Goal: Task Accomplishment & Management: Use online tool/utility

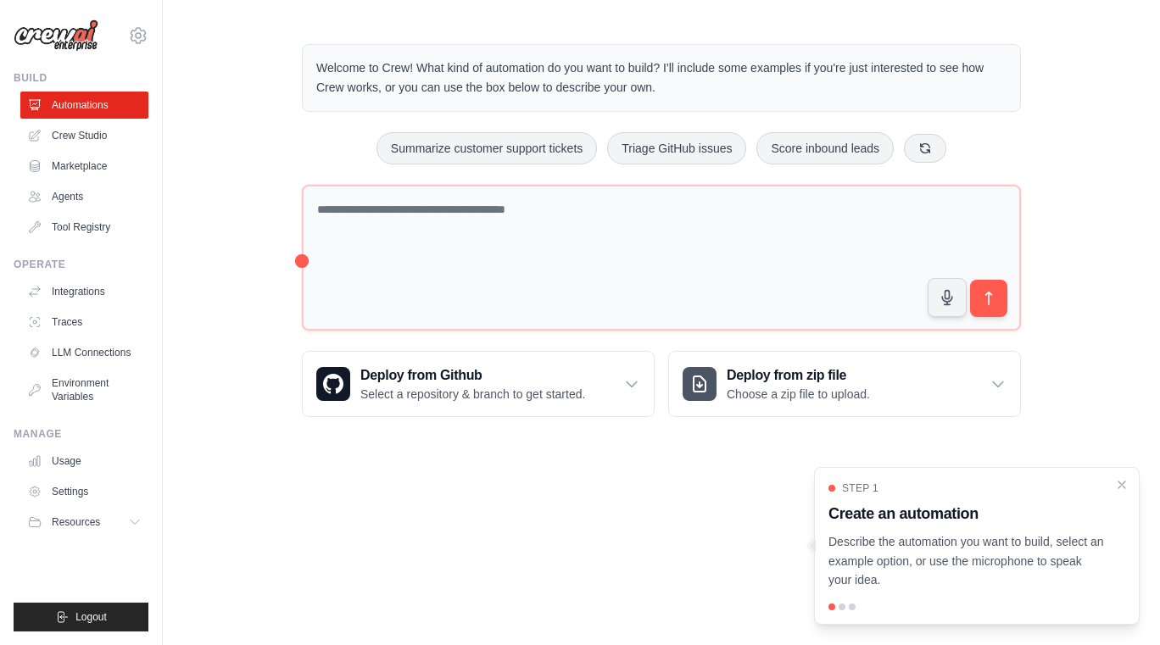
click at [172, 236] on div "Welcome to Crew! What kind of automation do you want to build? I'll include som…" at bounding box center [661, 230] width 997 height 427
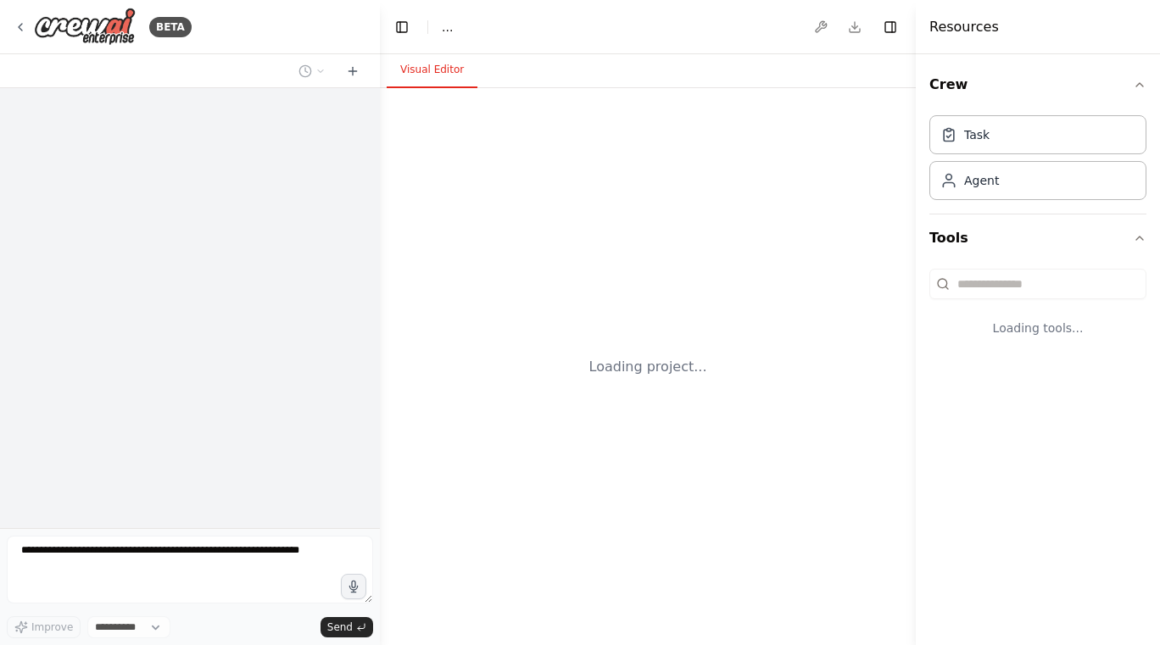
select select "****"
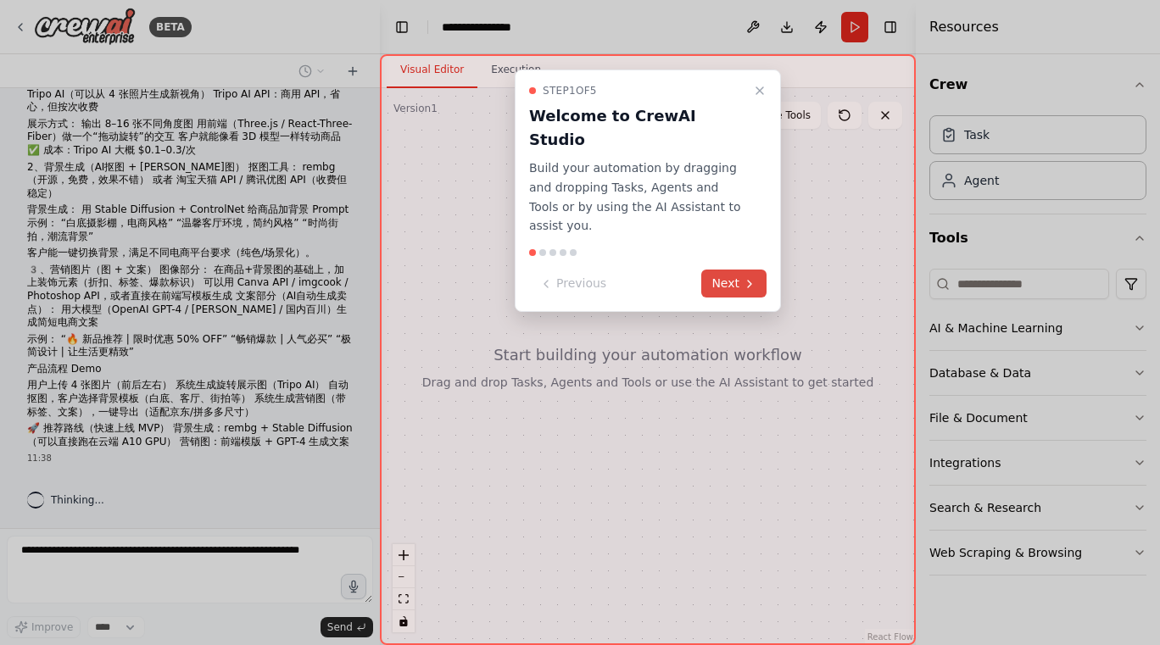
click at [732, 270] on button "Next" at bounding box center [733, 284] width 65 height 28
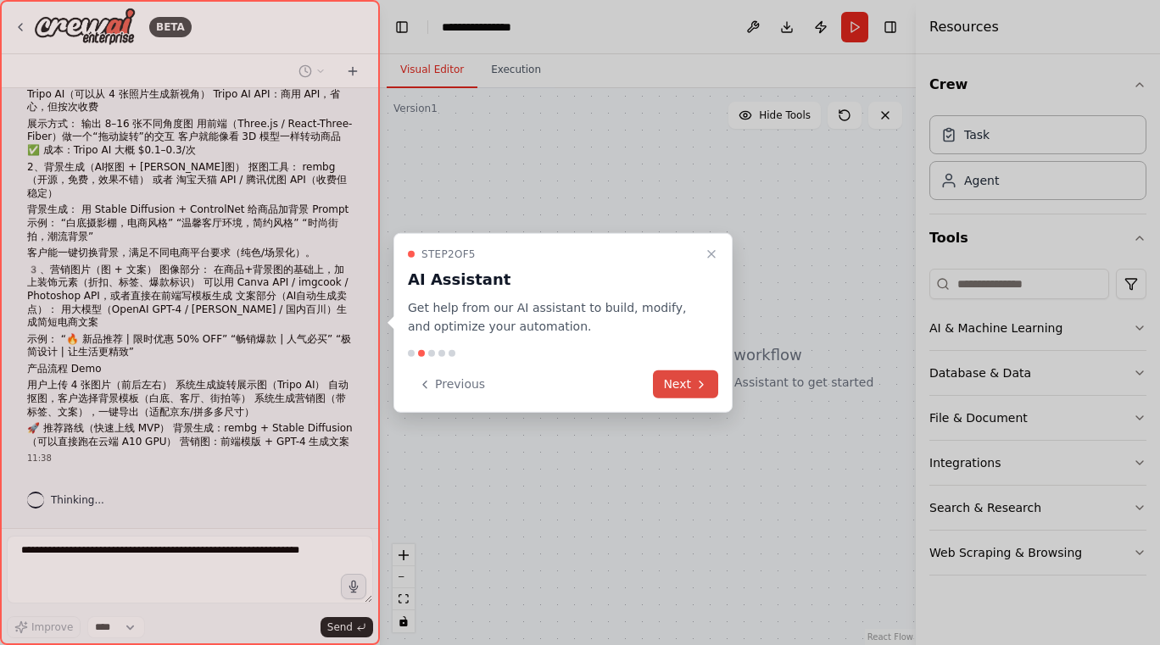
click at [691, 385] on button "Next" at bounding box center [685, 385] width 65 height 28
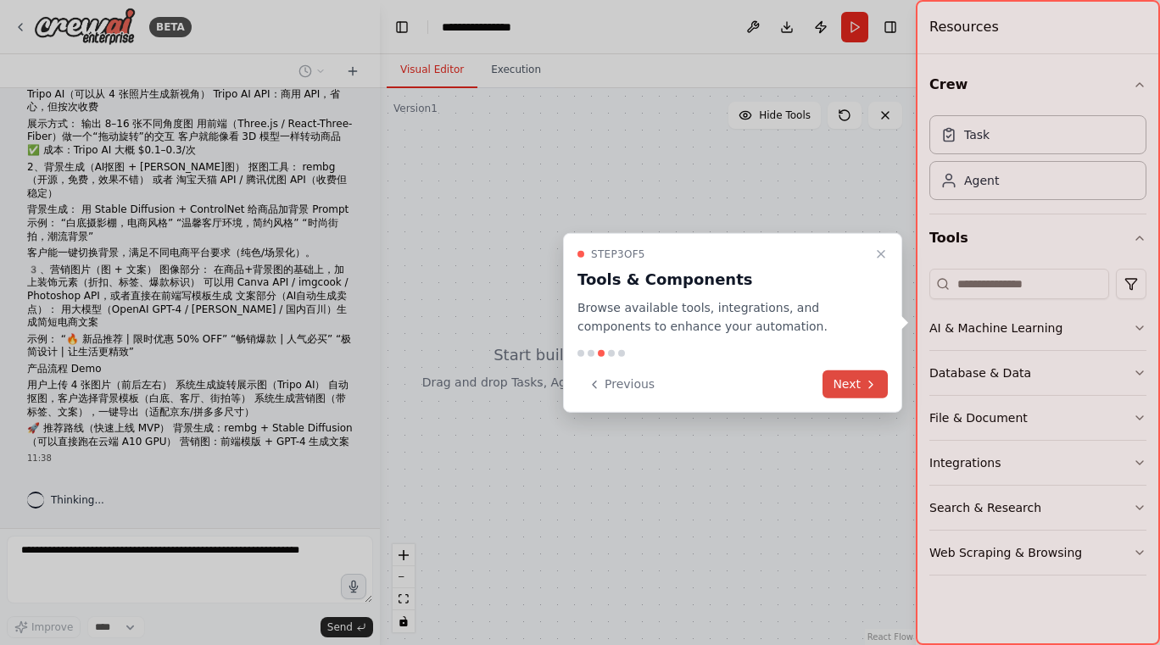
click at [856, 382] on button "Next" at bounding box center [855, 385] width 65 height 28
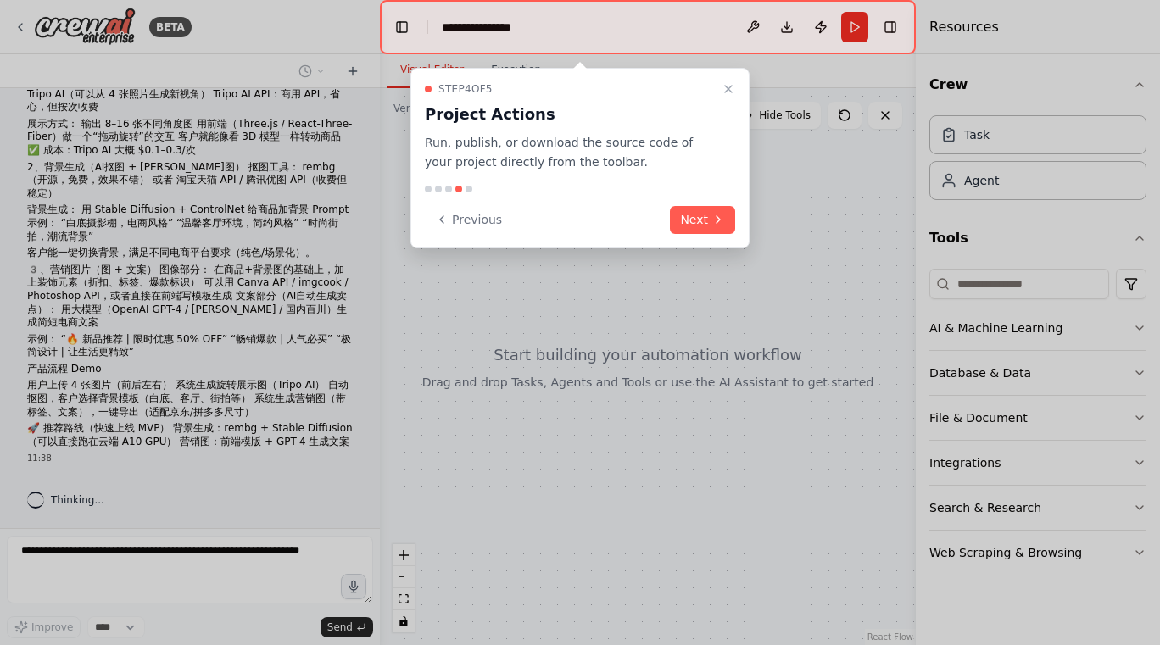
click at [710, 234] on div "Step 4 of 5 Project Actions Run, publish, or download the source code of your p…" at bounding box center [579, 158] width 339 height 181
click at [709, 217] on button "Next" at bounding box center [702, 220] width 65 height 28
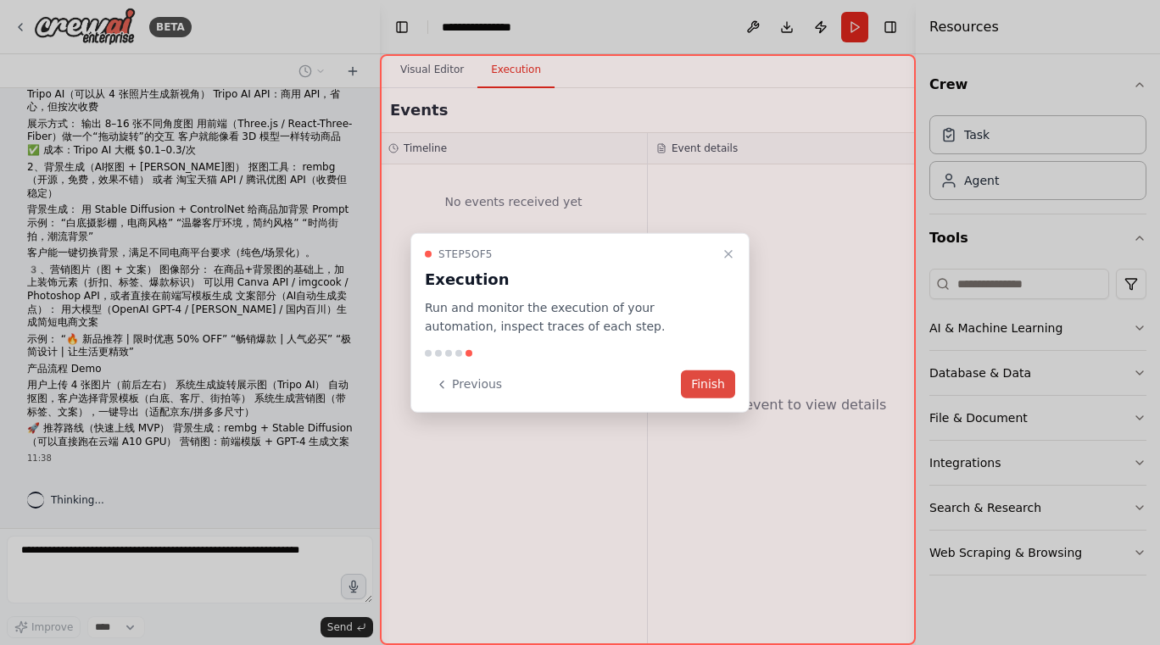
click at [715, 396] on button "Finish" at bounding box center [708, 385] width 54 height 28
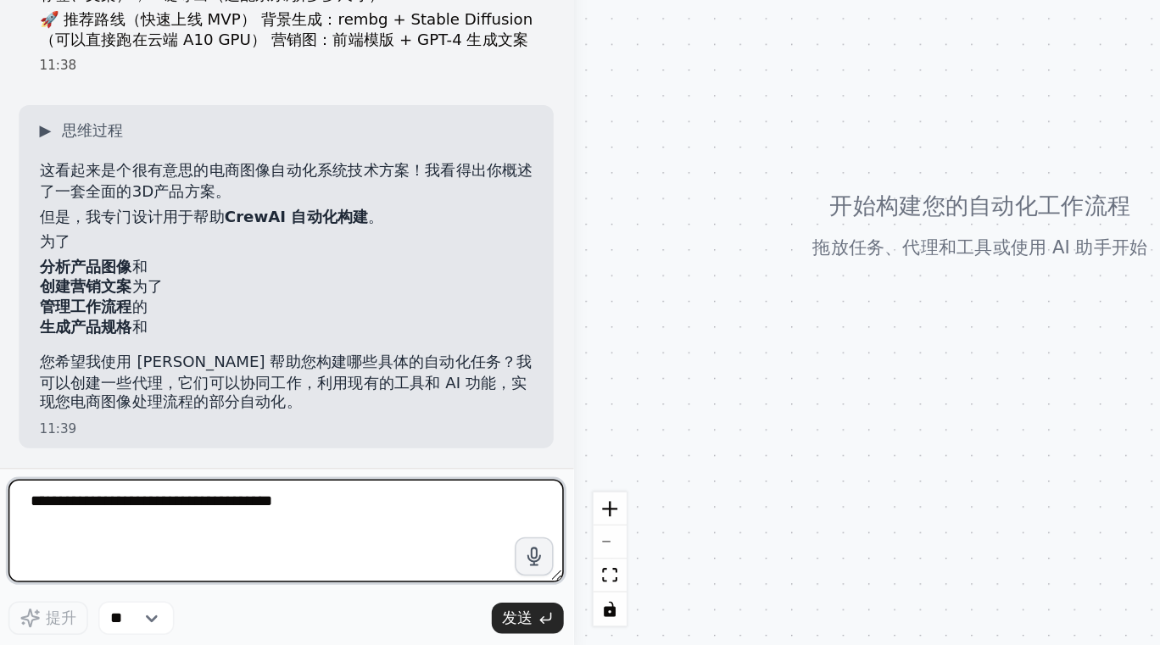
click at [75, 556] on textarea at bounding box center [190, 570] width 366 height 68
type textarea "*"
type textarea "*******"
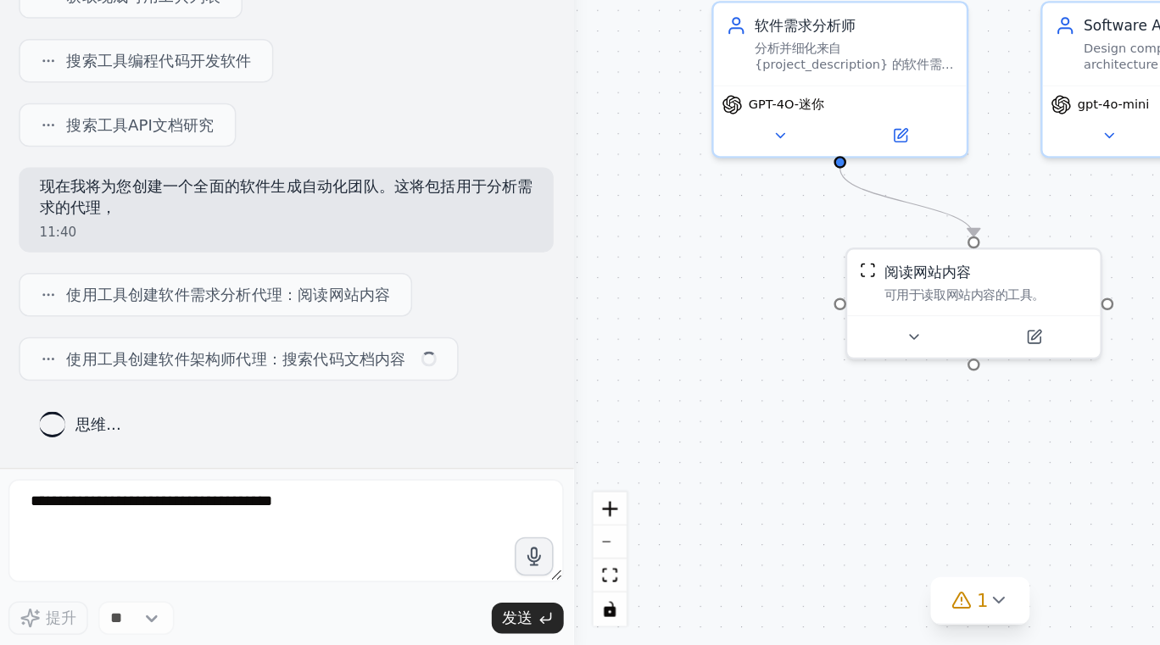
scroll to position [699, 0]
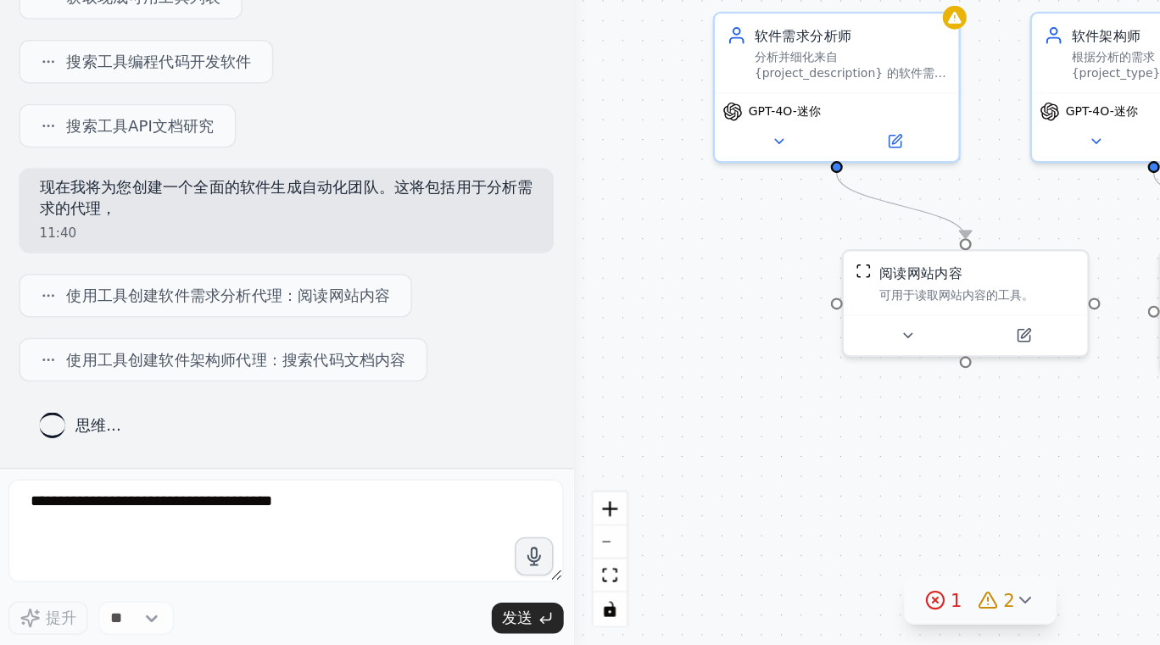
click at [677, 616] on icon at bounding box center [677, 615] width 7 height 3
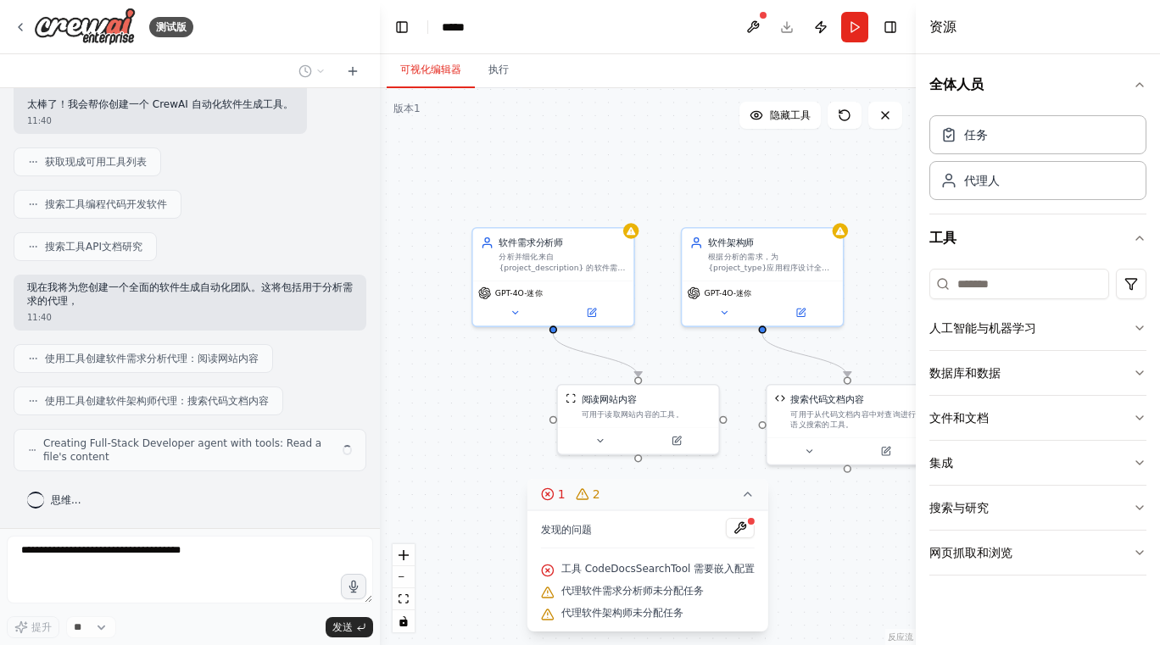
scroll to position [741, 0]
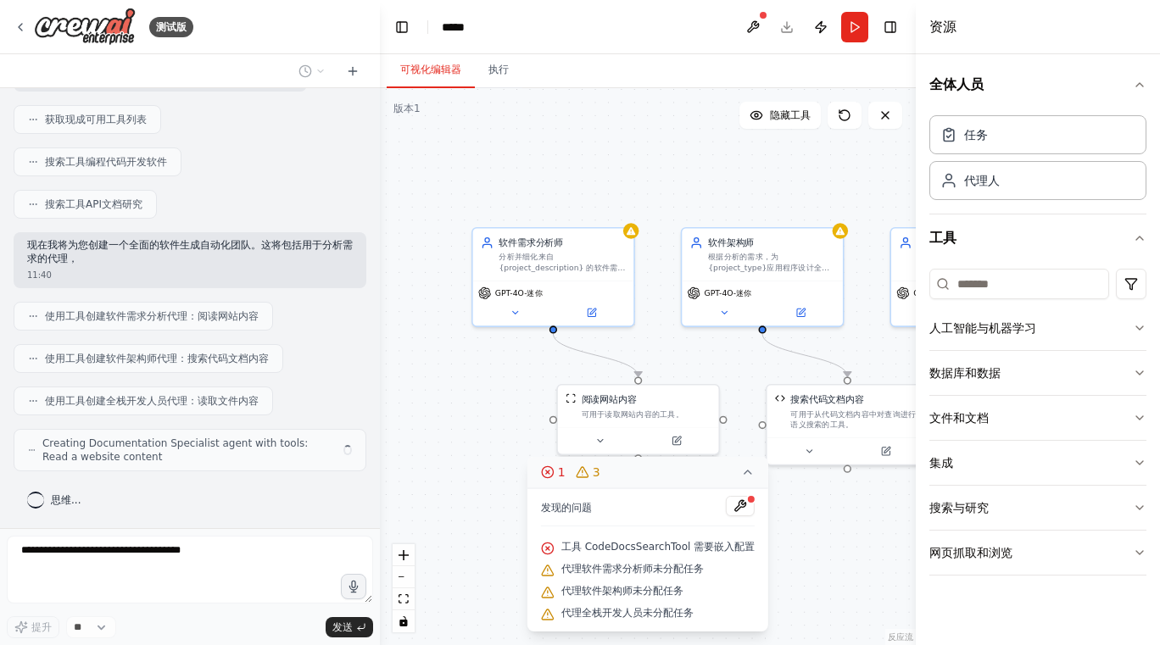
click at [696, 188] on div ".deletable-edge-delete-btn { width: 20px; height: 20px; border: 0px solid #ffff…" at bounding box center [648, 366] width 536 height 557
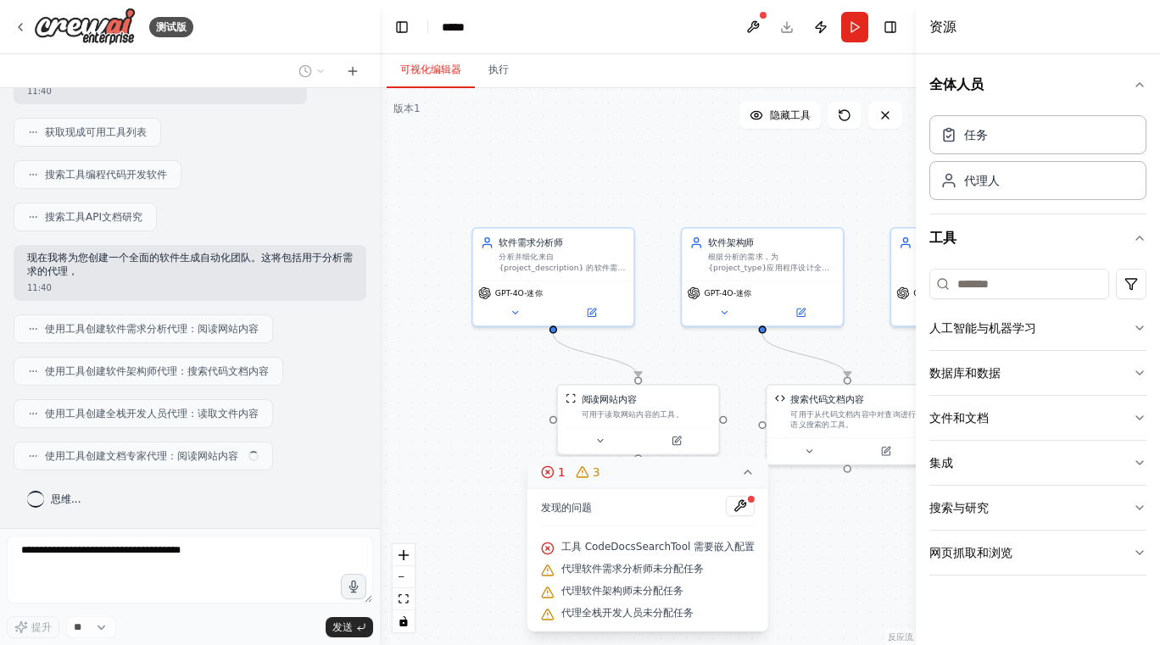
scroll to position [784, 0]
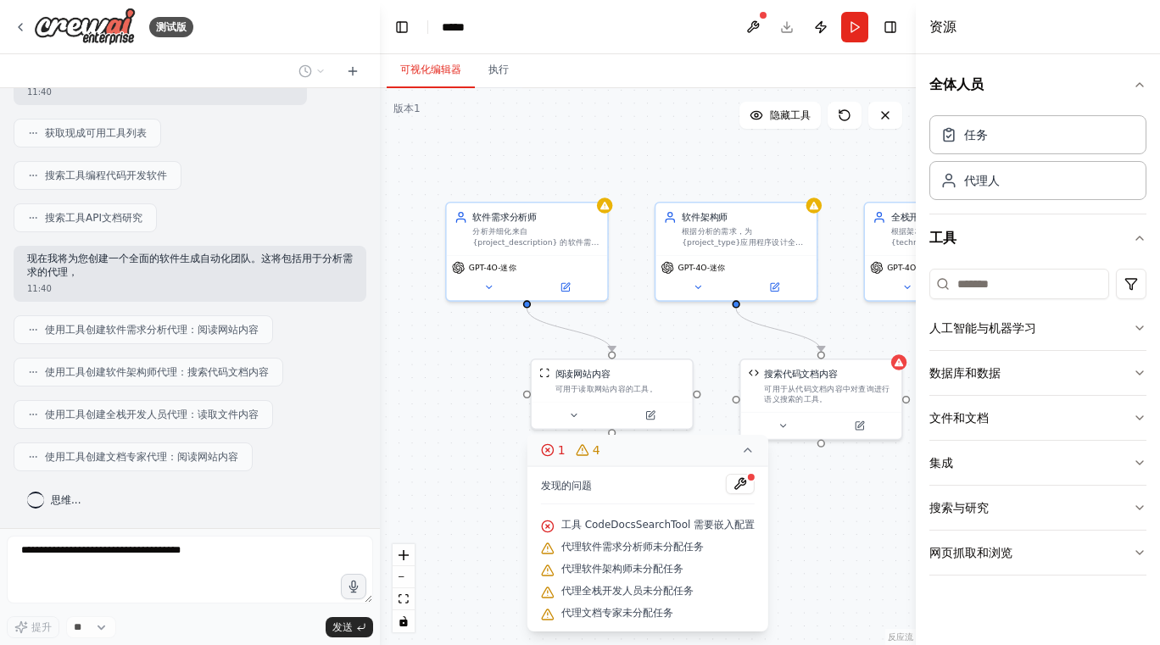
drag, startPoint x: 696, startPoint y: 188, endPoint x: 670, endPoint y: 163, distance: 36.6
click at [670, 163] on div ".deletable-edge-delete-btn { width: 20px; height: 20px; border: 0px solid #ffff…" at bounding box center [648, 366] width 536 height 557
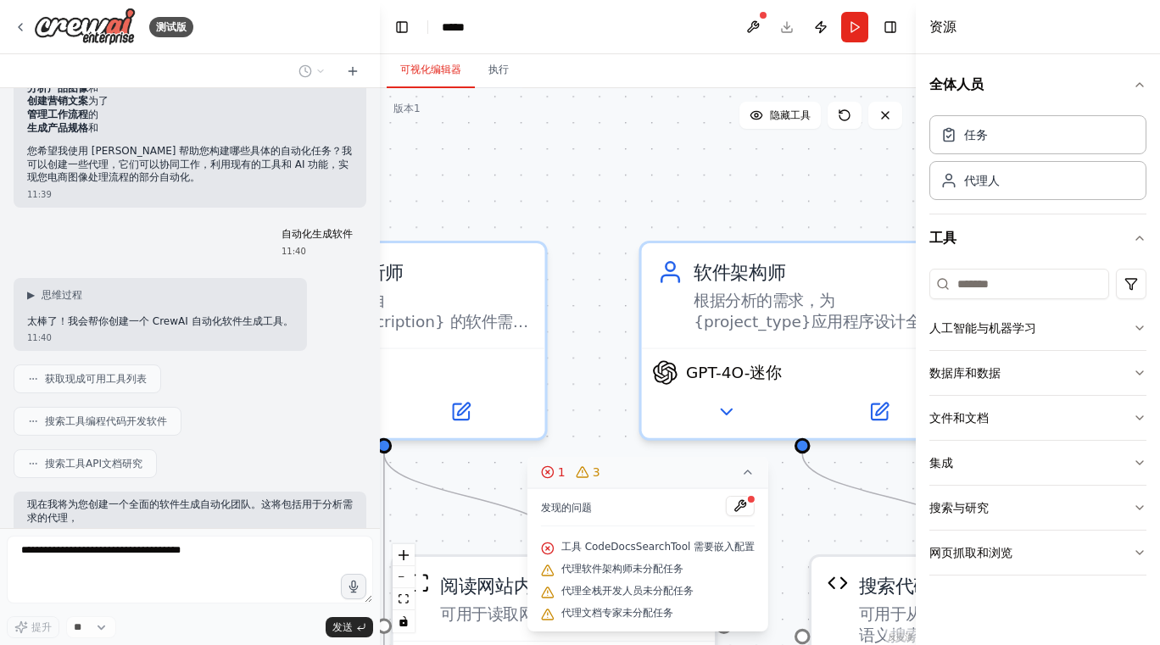
scroll to position [522, 0]
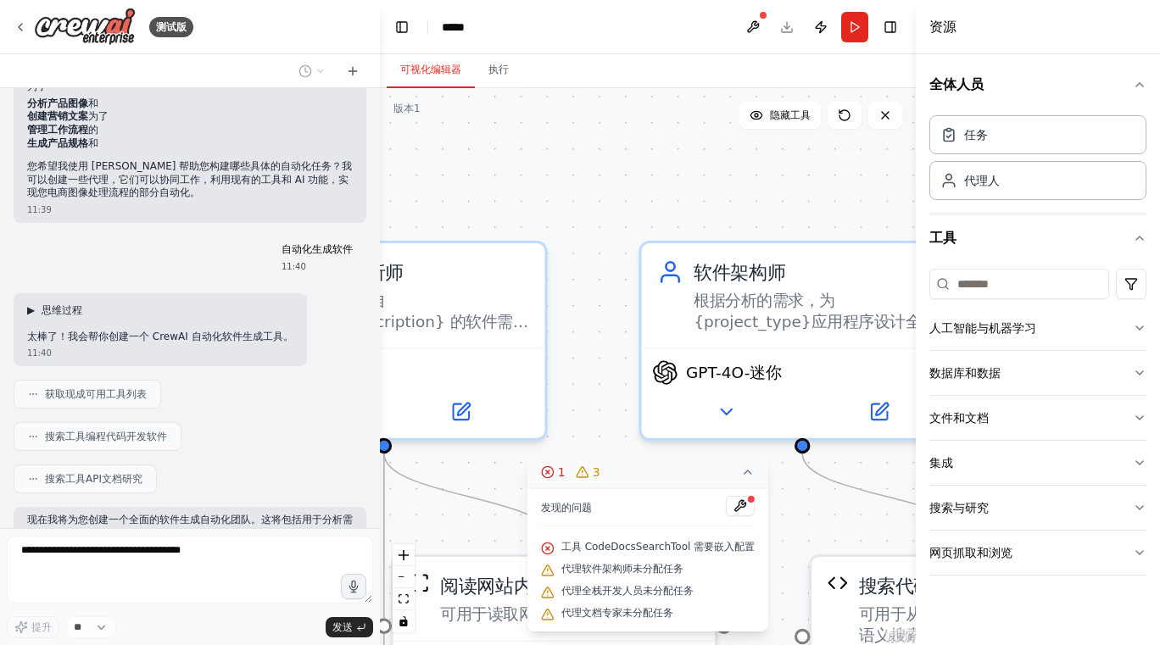
click at [31, 305] on font "▶" at bounding box center [31, 310] width 8 height 12
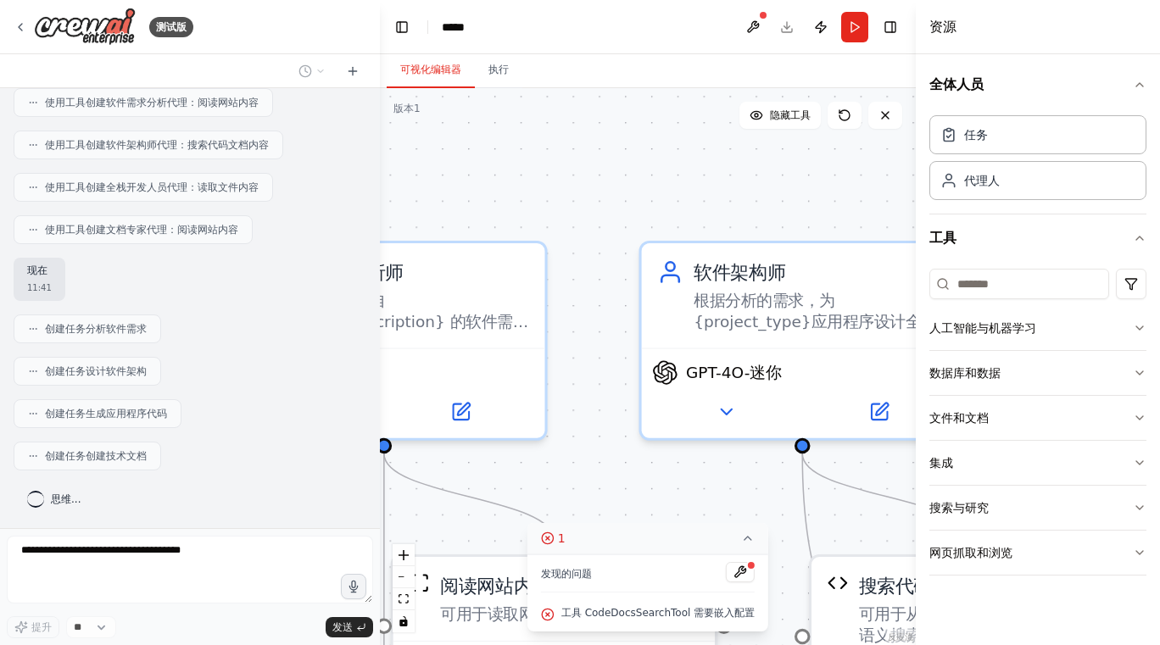
scroll to position [1181, 0]
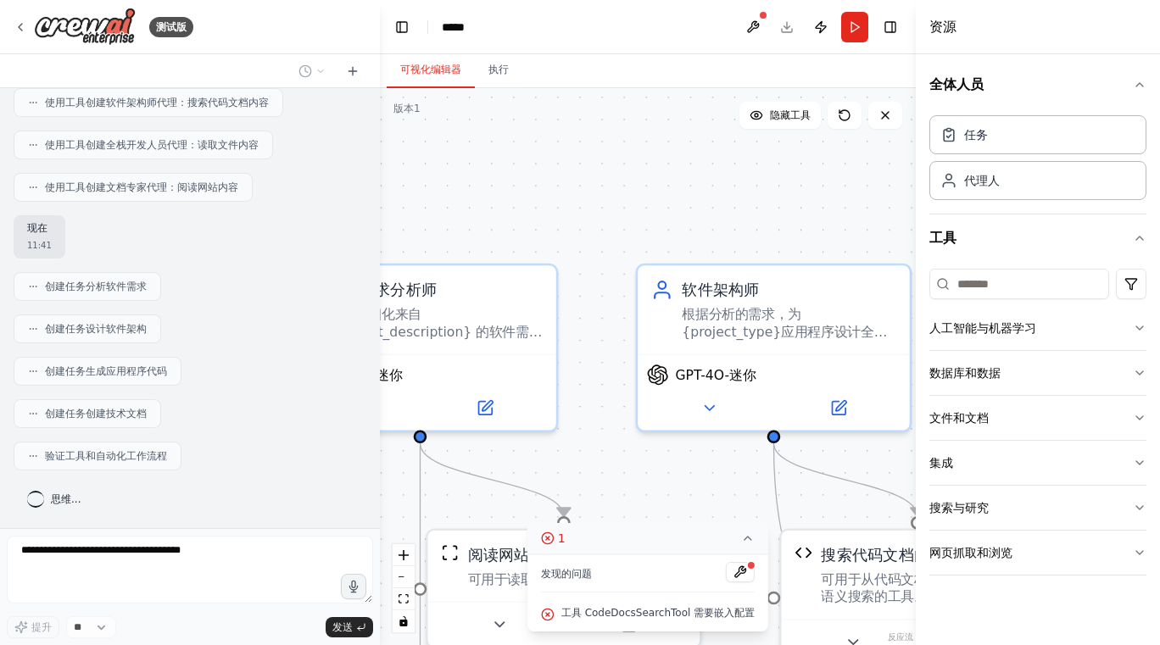
click at [617, 388] on div ".deletable-edge-delete-btn { width: 20px; height: 20px; border: 0px solid #ffff…" at bounding box center [648, 366] width 536 height 557
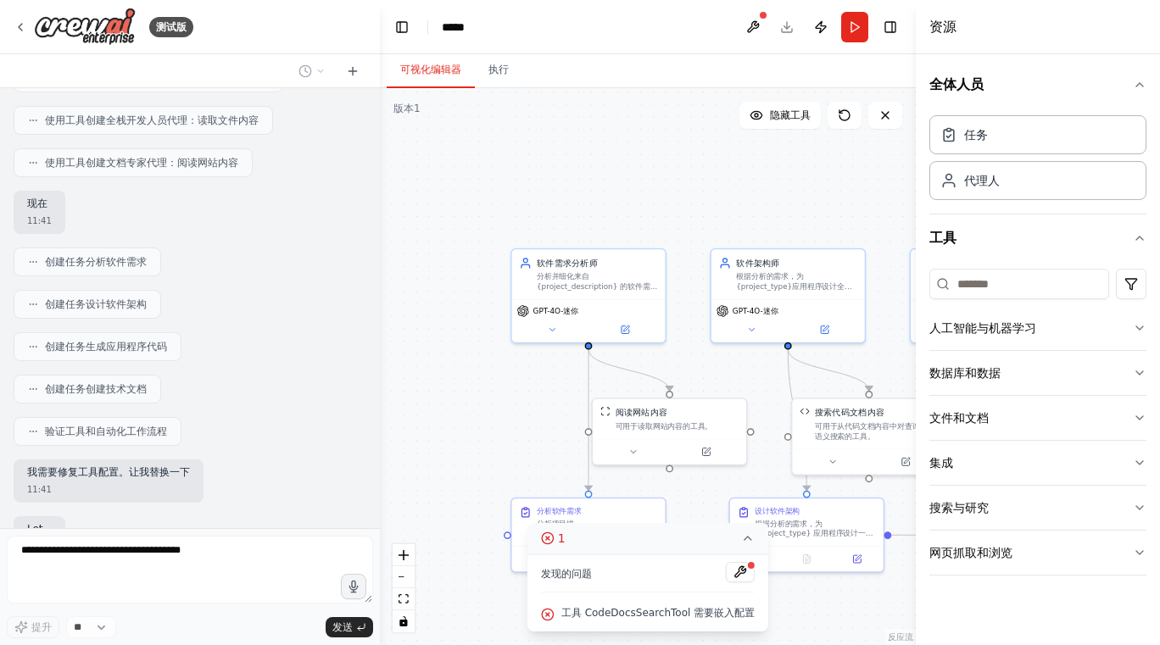
scroll to position [1336, 0]
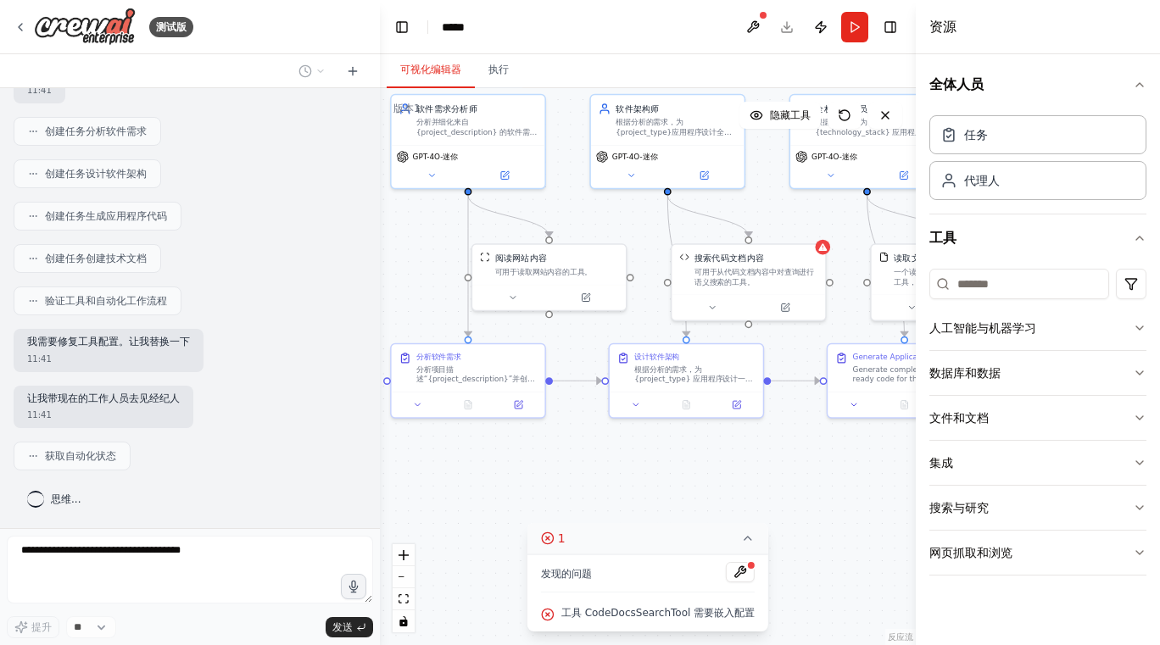
drag, startPoint x: 873, startPoint y: 361, endPoint x: 751, endPoint y: 204, distance: 199.5
click at [751, 204] on div ".deletable-edge-delete-btn { width: 20px; height: 20px; border: 0px solid #ffff…" at bounding box center [648, 366] width 536 height 557
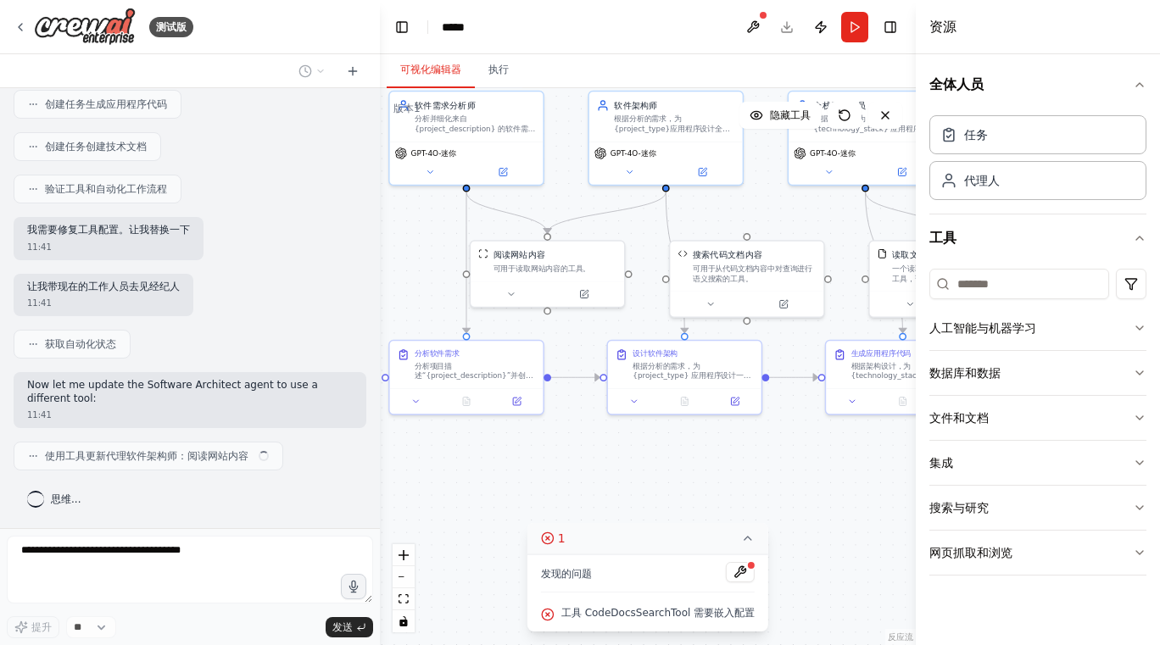
scroll to position [1435, 0]
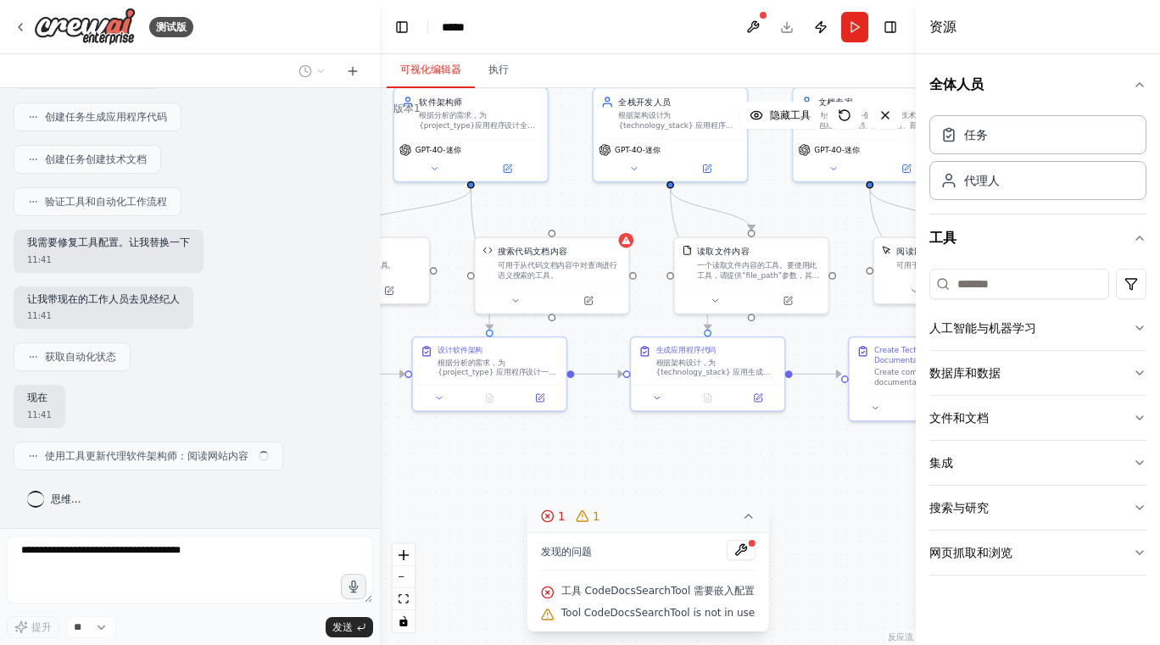
drag, startPoint x: 796, startPoint y: 505, endPoint x: 585, endPoint y: 497, distance: 211.3
click at [585, 497] on div ".deletable-edge-delete-btn { width: 20px; height: 20px; border: 0px solid #ffff…" at bounding box center [648, 366] width 536 height 557
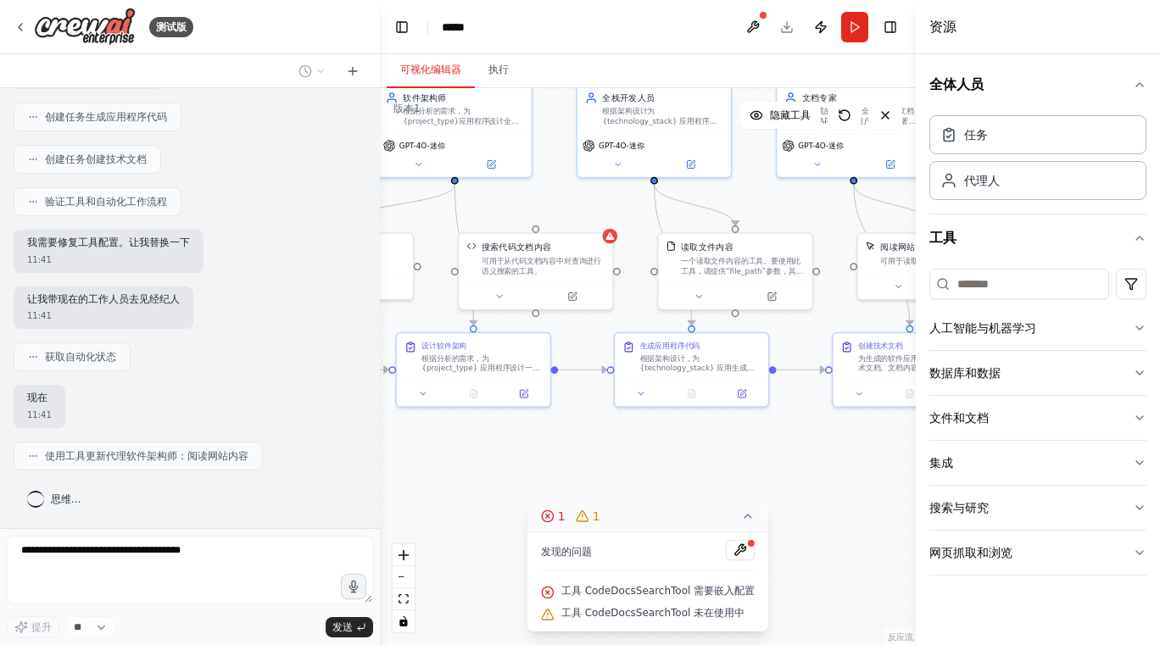
scroll to position [1477, 0]
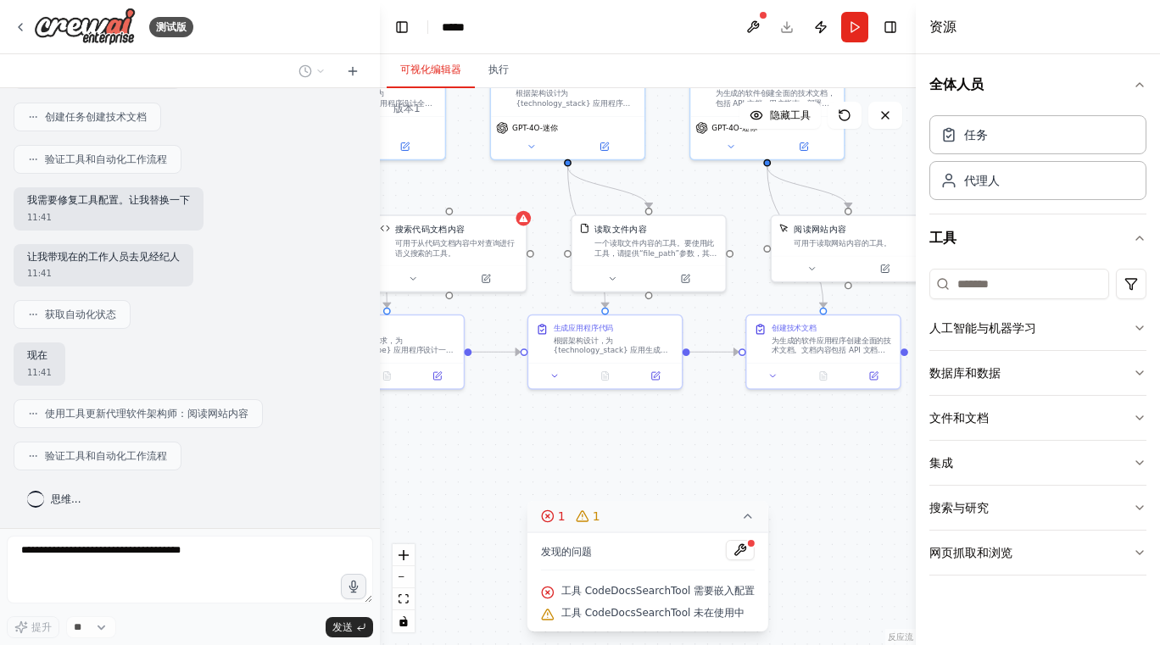
drag, startPoint x: 819, startPoint y: 466, endPoint x: 733, endPoint y: 449, distance: 88.3
click at [733, 449] on div ".deletable-edge-delete-btn { width: 20px; height: 20px; border: 0px solid #ffff…" at bounding box center [648, 366] width 536 height 557
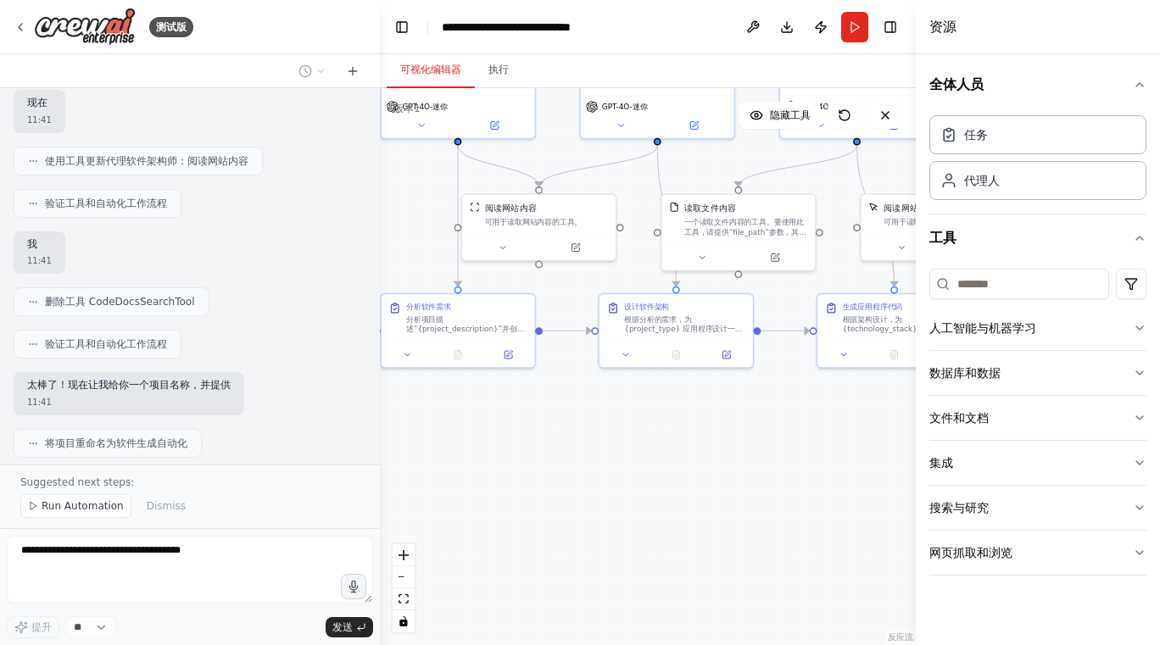
scroll to position [1731, 0]
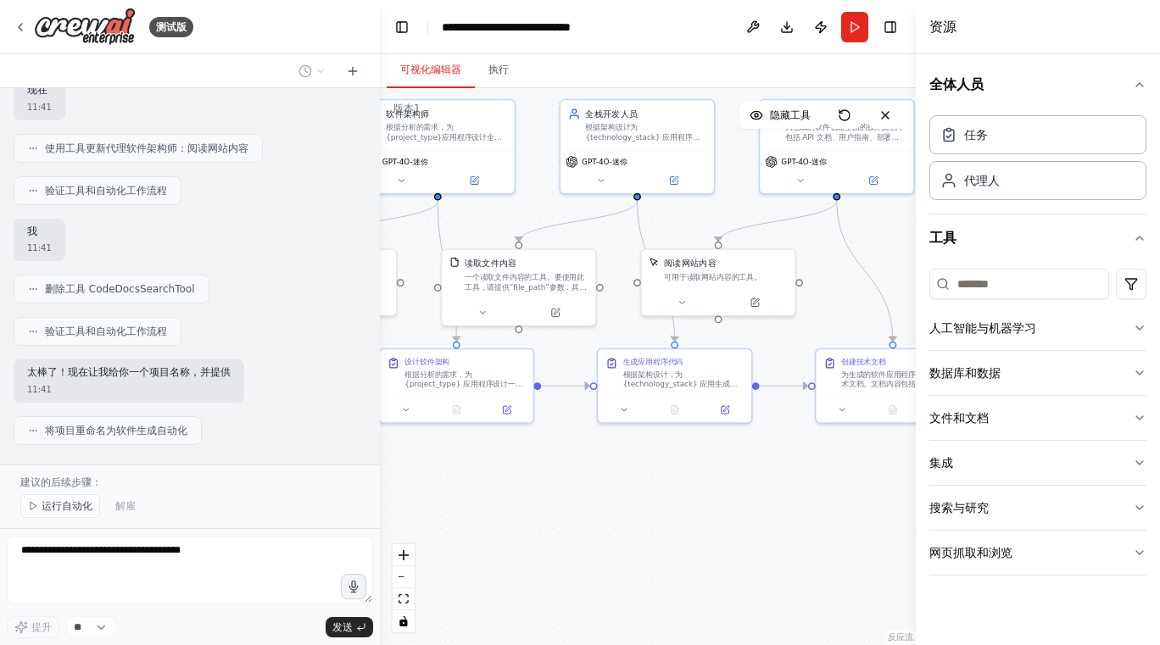
drag, startPoint x: 454, startPoint y: 442, endPoint x: 523, endPoint y: 476, distance: 77.4
click at [523, 476] on div ".deletable-edge-delete-btn { width: 20px; height: 20px; border: 0px solid #ffff…" at bounding box center [648, 366] width 536 height 557
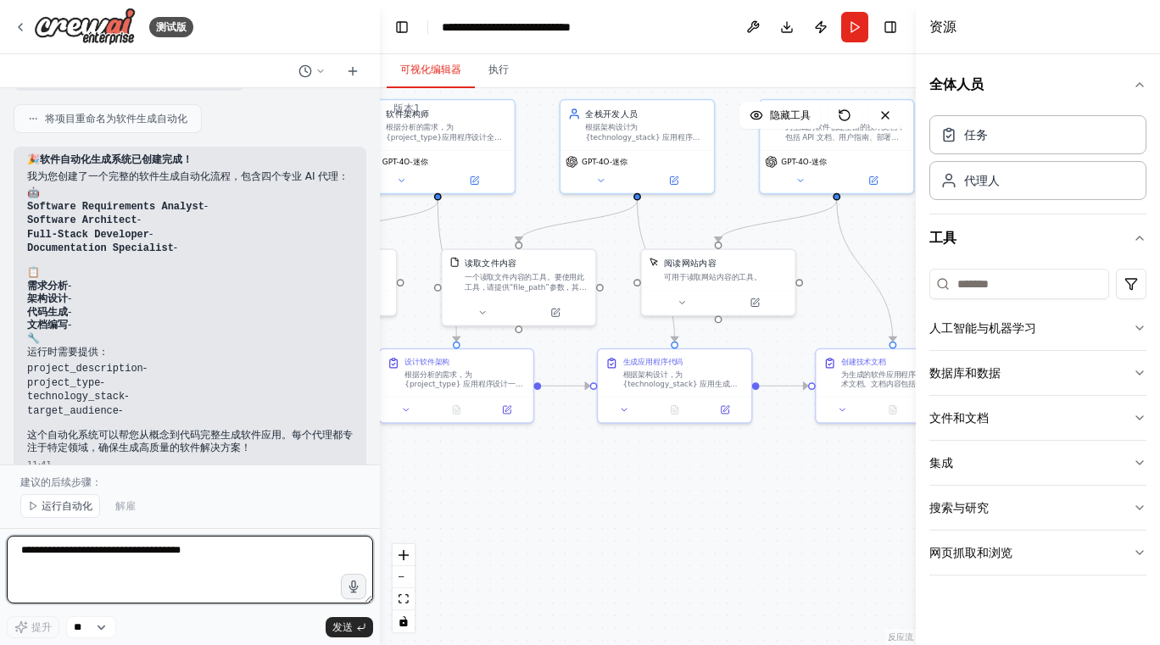
scroll to position [2092, 0]
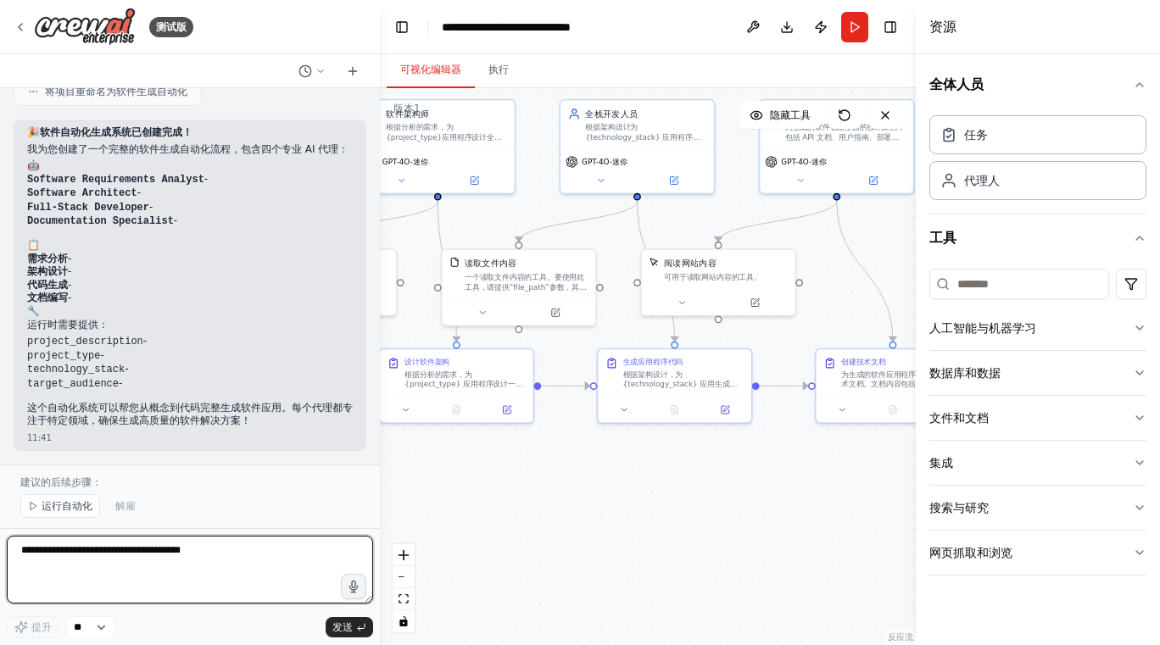
click at [48, 560] on textarea at bounding box center [190, 570] width 366 height 68
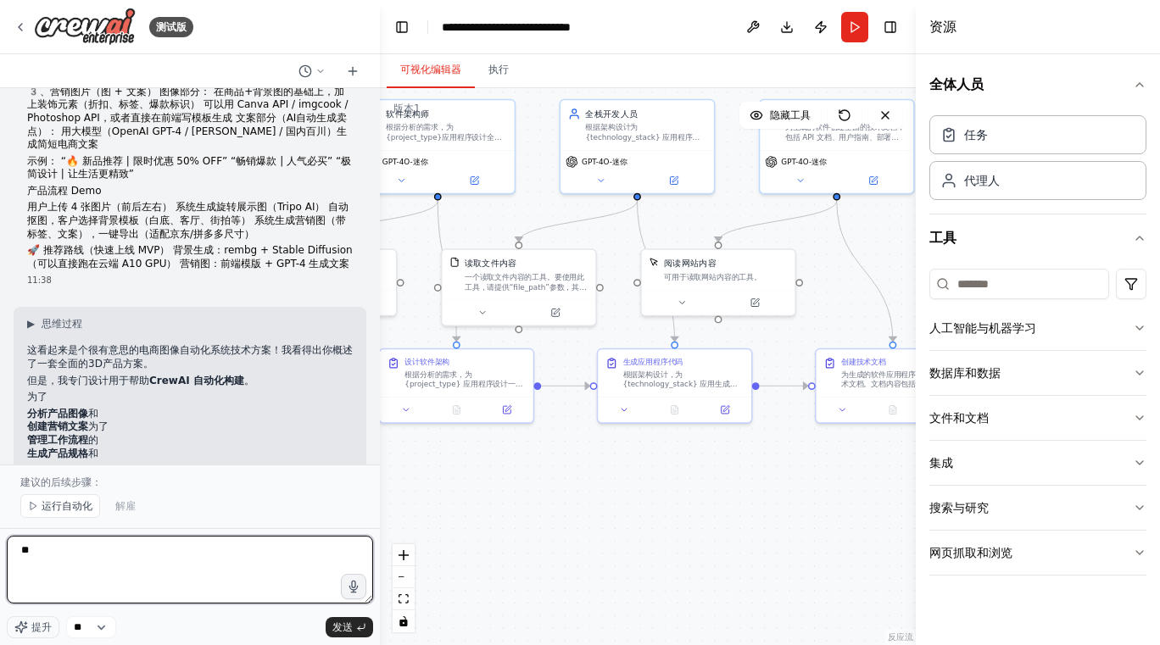
scroll to position [0, 0]
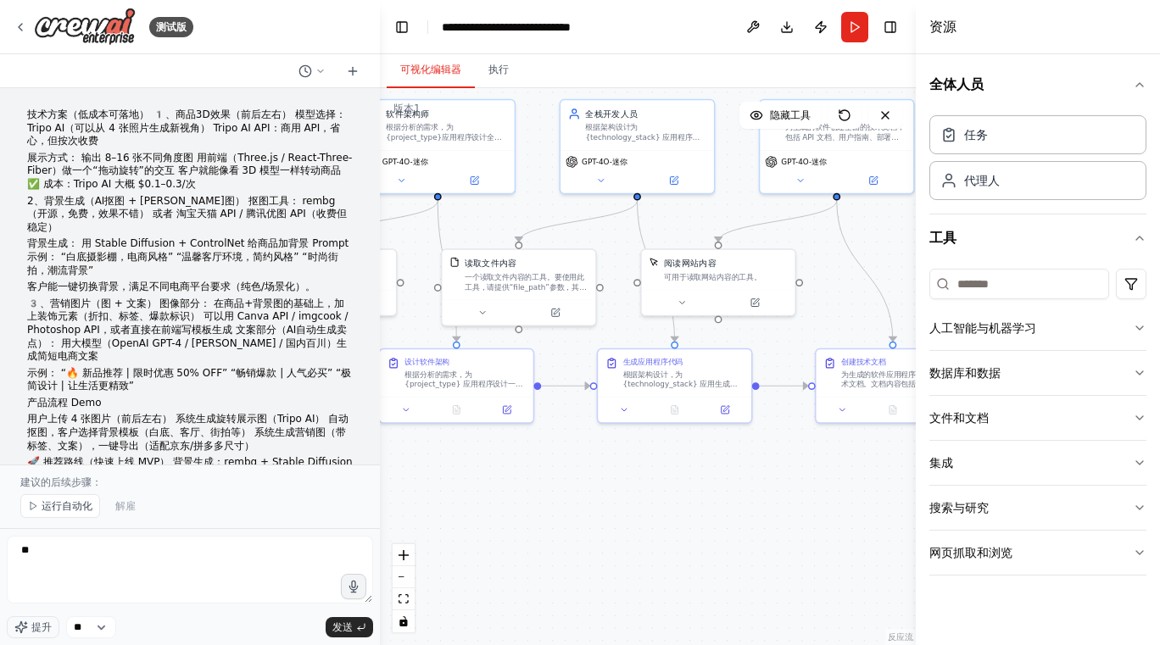
click at [31, 114] on p "技术方案（低成本可落地） 1️、商品3D效果（前后左右） 模型选择： Tripo AI（可以从 4 张照片生成新视角） Tripo AI API：商用 API…" at bounding box center [190, 129] width 326 height 40
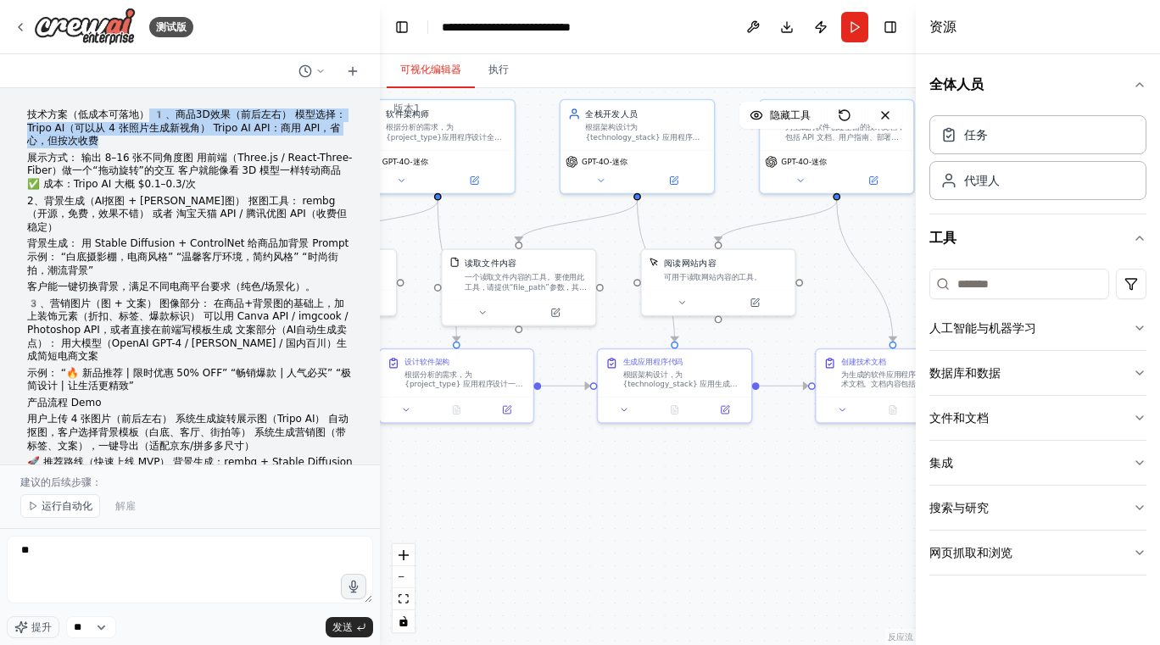
drag, startPoint x: 146, startPoint y: 113, endPoint x: 205, endPoint y: 139, distance: 64.9
click at [205, 139] on p "技术方案（低成本可落地） 1️、商品3D效果（前后左右） 模型选择： Tripo AI（可以从 4 张照片生成新视角） Tripo AI API：商用 API…" at bounding box center [190, 129] width 326 height 40
copy p "1️、商品3D效果（前后左右） 模型选择： Tripo AI（可以从 4 张照片生成新视角） Tripo AI API：商用 API，省心，但按次收费"
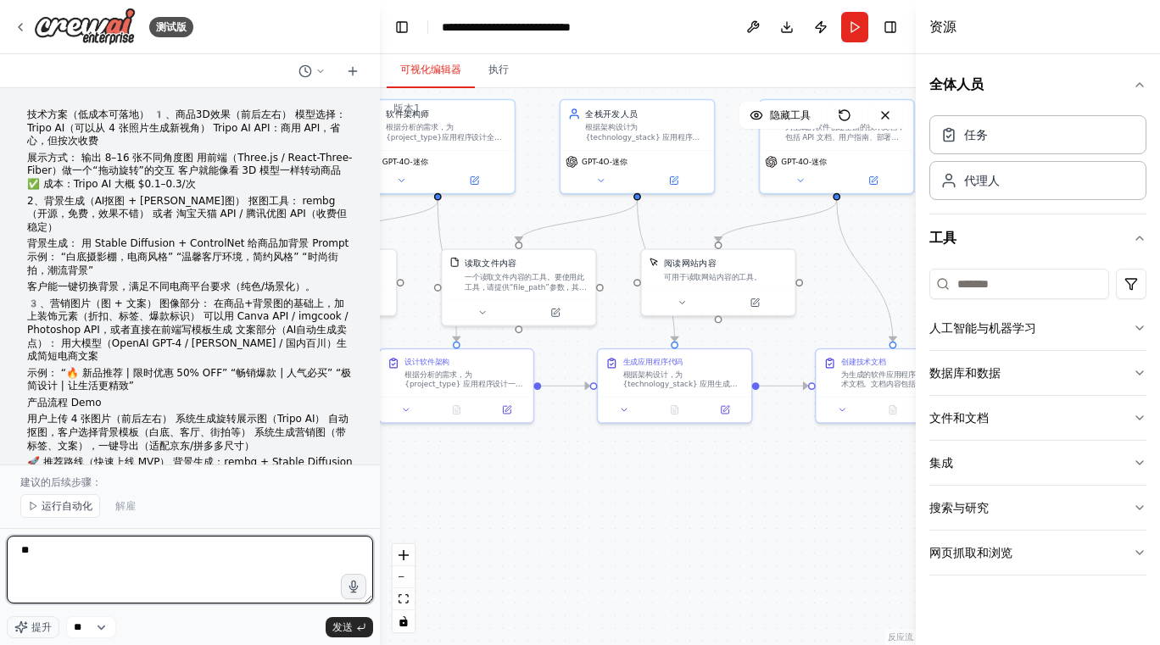
click at [72, 548] on textarea "**" at bounding box center [190, 570] width 366 height 68
paste textarea "**********"
click at [51, 548] on textarea "**********" at bounding box center [190, 570] width 366 height 68
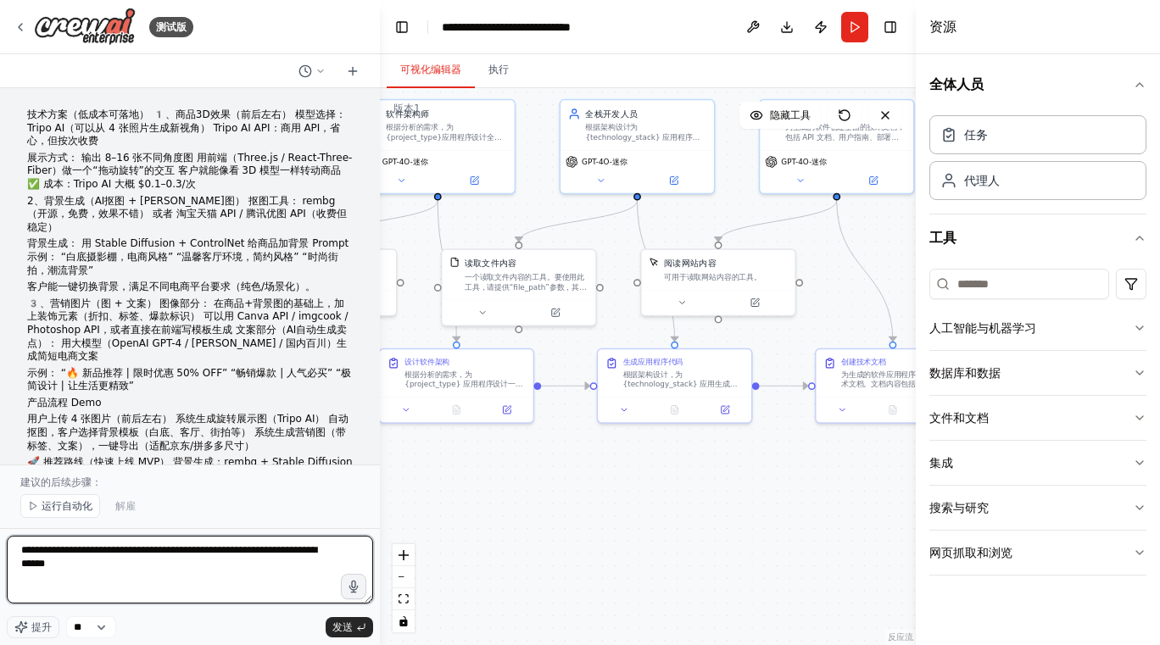
click at [326, 571] on textarea "**********" at bounding box center [190, 570] width 366 height 68
drag, startPoint x: 231, startPoint y: 565, endPoint x: 349, endPoint y: 565, distance: 117.0
click at [349, 565] on textarea "**********" at bounding box center [190, 570] width 366 height 68
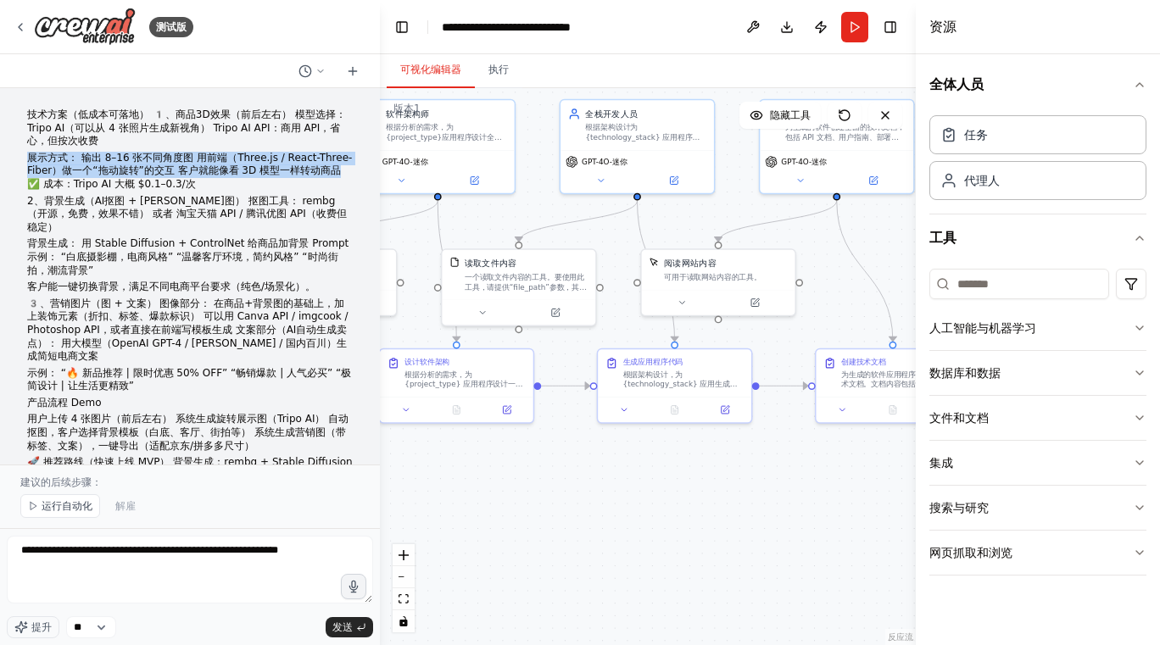
drag, startPoint x: 27, startPoint y: 156, endPoint x: 57, endPoint y: 187, distance: 43.2
click at [57, 187] on p "展示方式： 输出 8–16 张不同角度图 用前端（Three.js / React-Three-Fiber）做一个“拖动旋转”的交互 客户就能像看 3D 模型…" at bounding box center [190, 172] width 326 height 40
copy p "展示方式： 输出 8–16 张不同角度图 用前端（Three.js / React-Three-Fiber）做一个“拖动旋转”的交互 客户就能像看 3D 模型…"
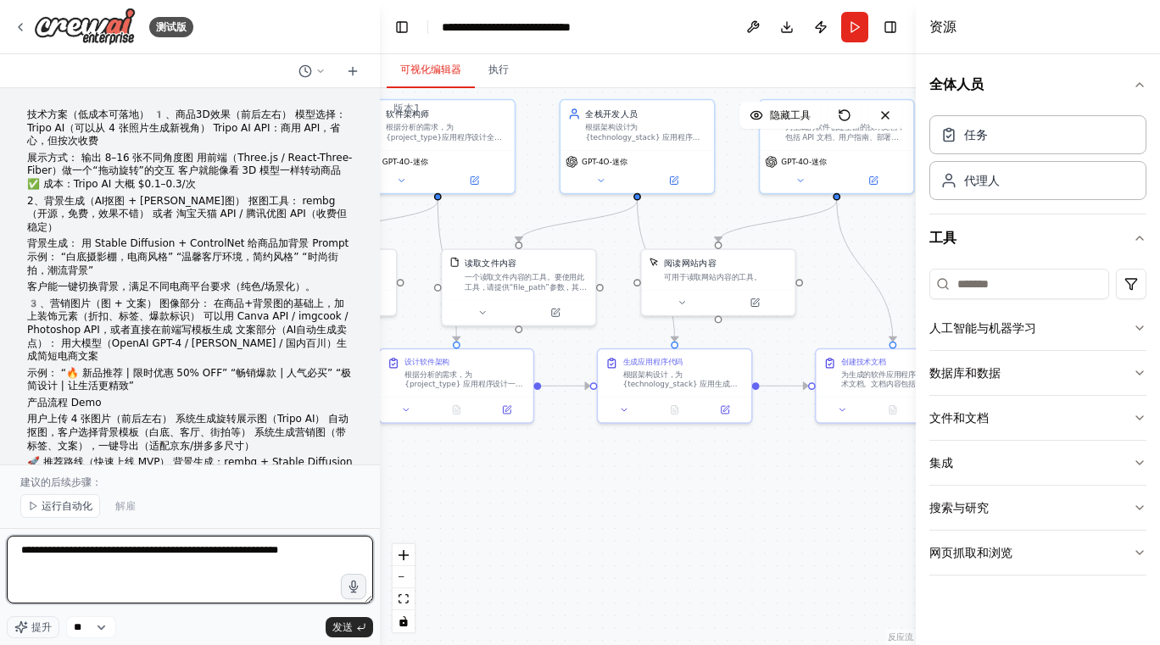
click at [192, 573] on textarea "**********" at bounding box center [190, 570] width 366 height 68
paste textarea "**********"
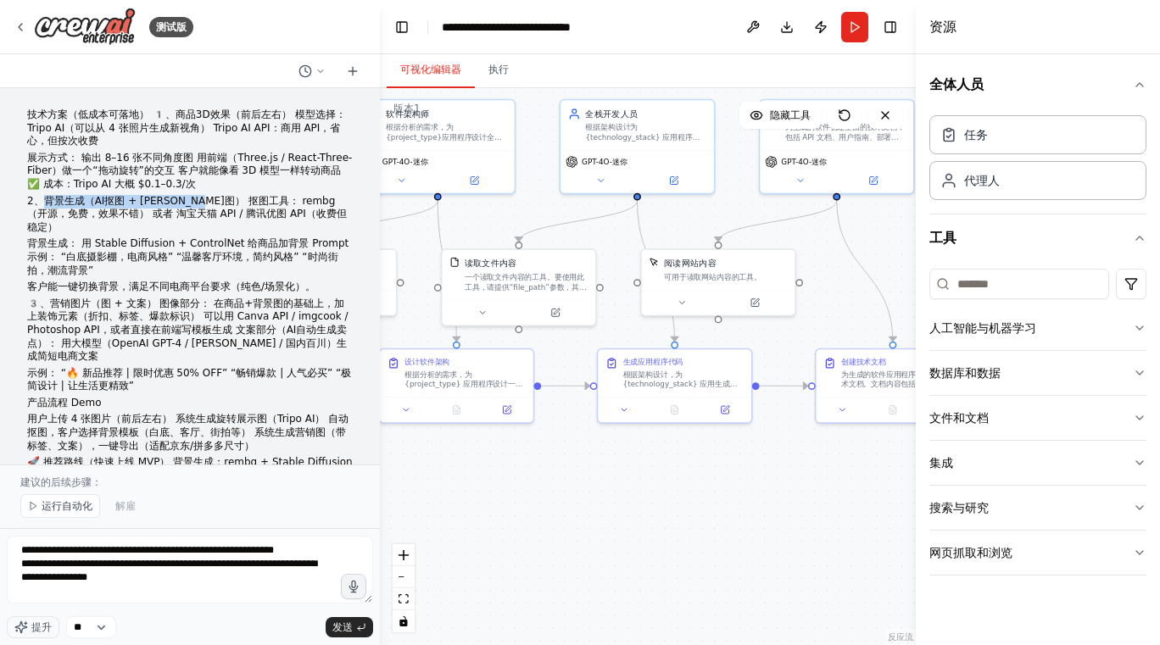
drag, startPoint x: 44, startPoint y: 202, endPoint x: 231, endPoint y: 200, distance: 186.6
click at [231, 200] on p "2、背景生成（AI抠图 + 文生图） 抠图工具： rembg（开源，免费，效果不错） 或者 淘宝天猫 API / 腾讯优图 API（收费但稳定）" at bounding box center [190, 215] width 326 height 40
copy p "背景生成（AI抠图 + 文生图） 抠图工具："
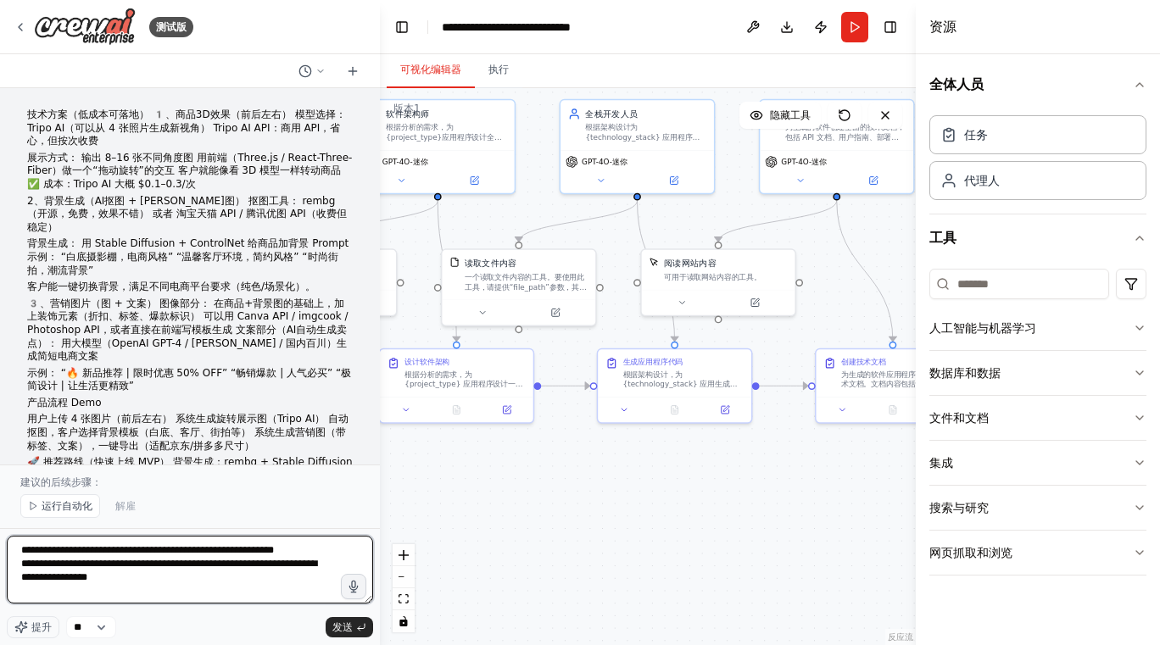
click at [30, 592] on textarea "**********" at bounding box center [190, 570] width 366 height 68
paste textarea "**********"
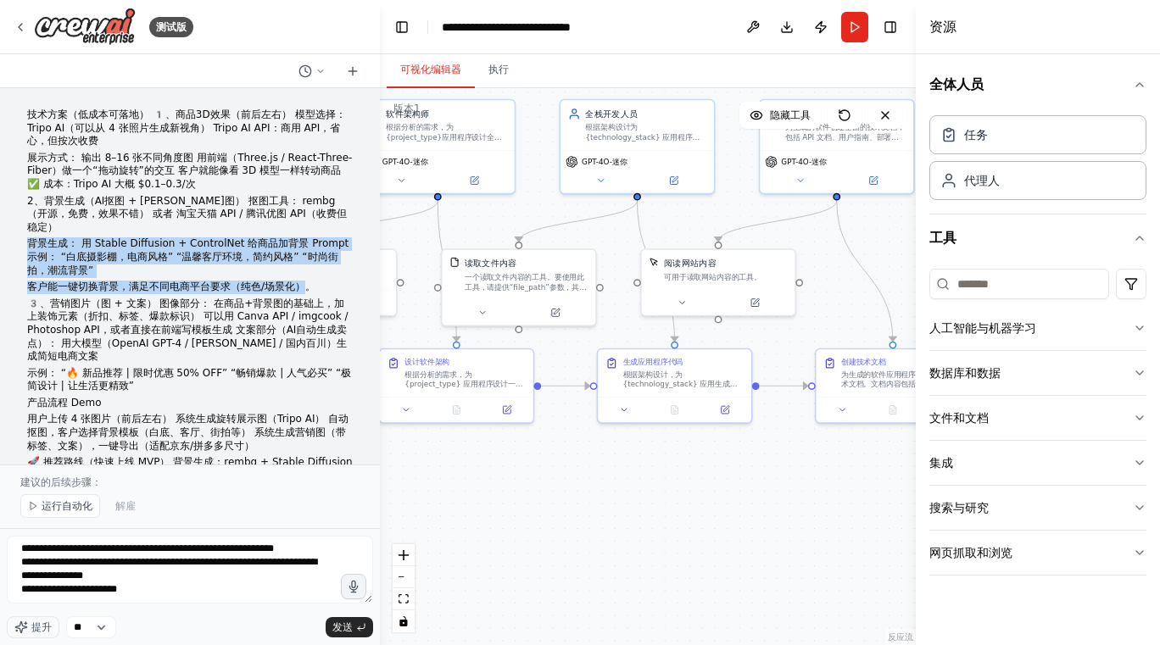
drag, startPoint x: 27, startPoint y: 231, endPoint x: 304, endPoint y: 273, distance: 279.7
click at [304, 273] on div "技术方案（低成本可落地） 1️、商品3D效果（前后左右） 模型选择： Tripo AI（可以从 4 张照片生成新视角） Tripo AI API：商用 API…" at bounding box center [190, 296] width 326 height 374
copy div "背景生成： 用 Stable Diffusion + ControlNet 给商品加背景 Prompt 示例： “白底摄影棚，电商风格” “温馨客厅环境，简约…"
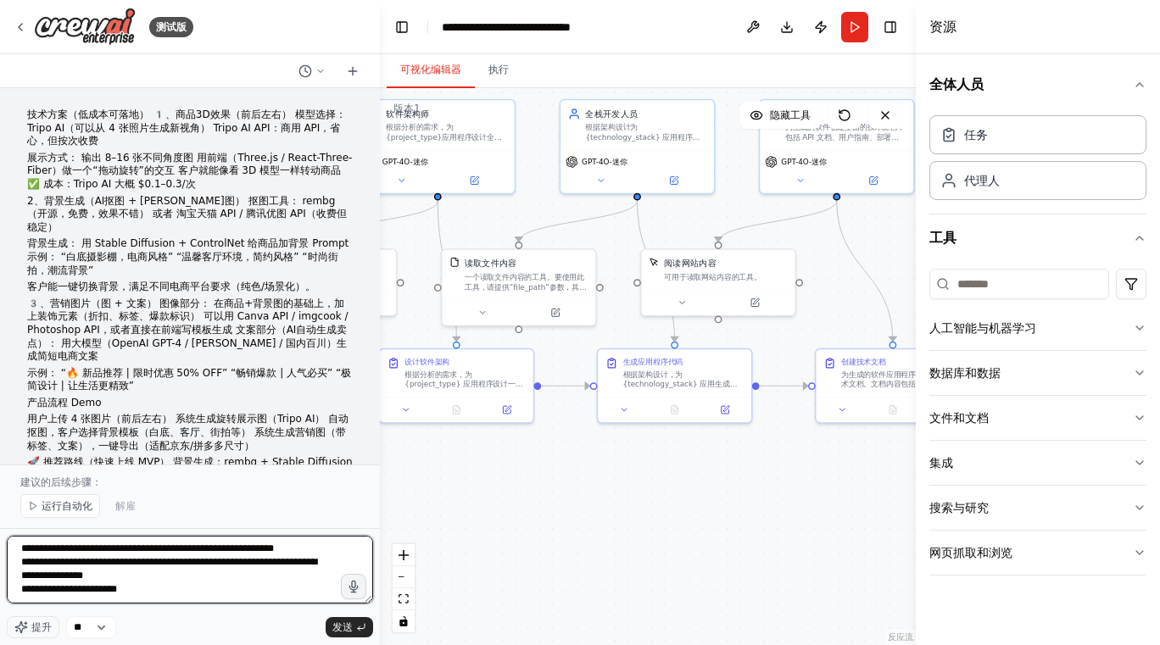
click at [224, 589] on textarea "**********" at bounding box center [190, 570] width 366 height 68
paste textarea "**********"
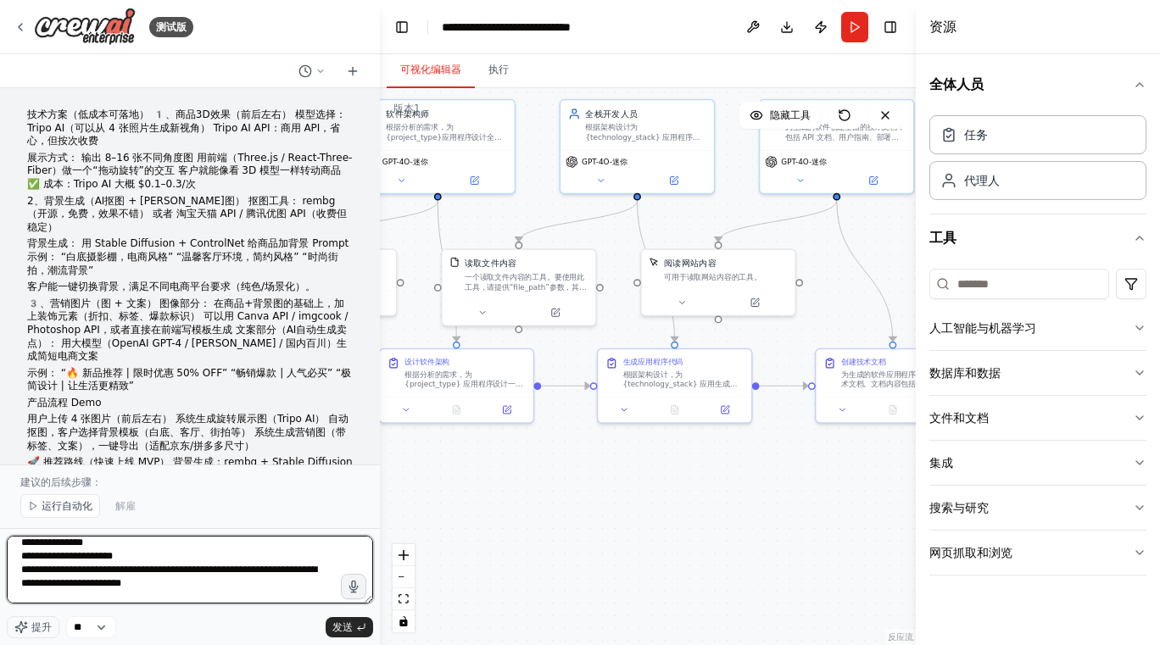
scroll to position [89, 0]
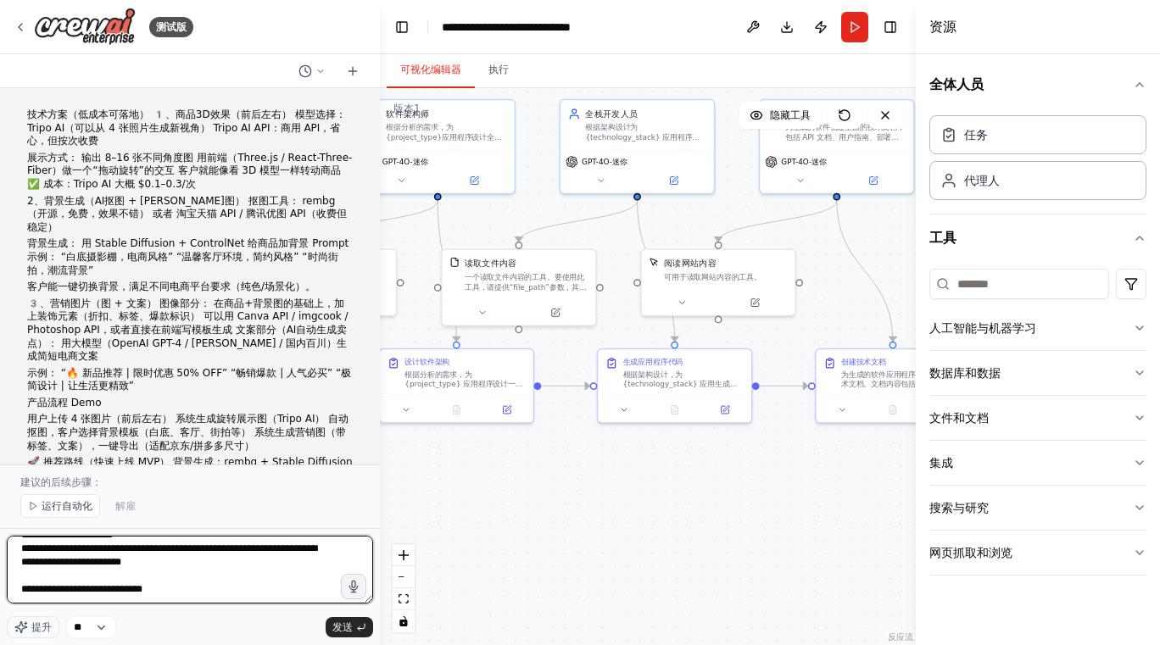
click at [23, 594] on textarea "**********" at bounding box center [190, 570] width 366 height 68
click at [310, 585] on textarea "**********" at bounding box center [190, 570] width 366 height 68
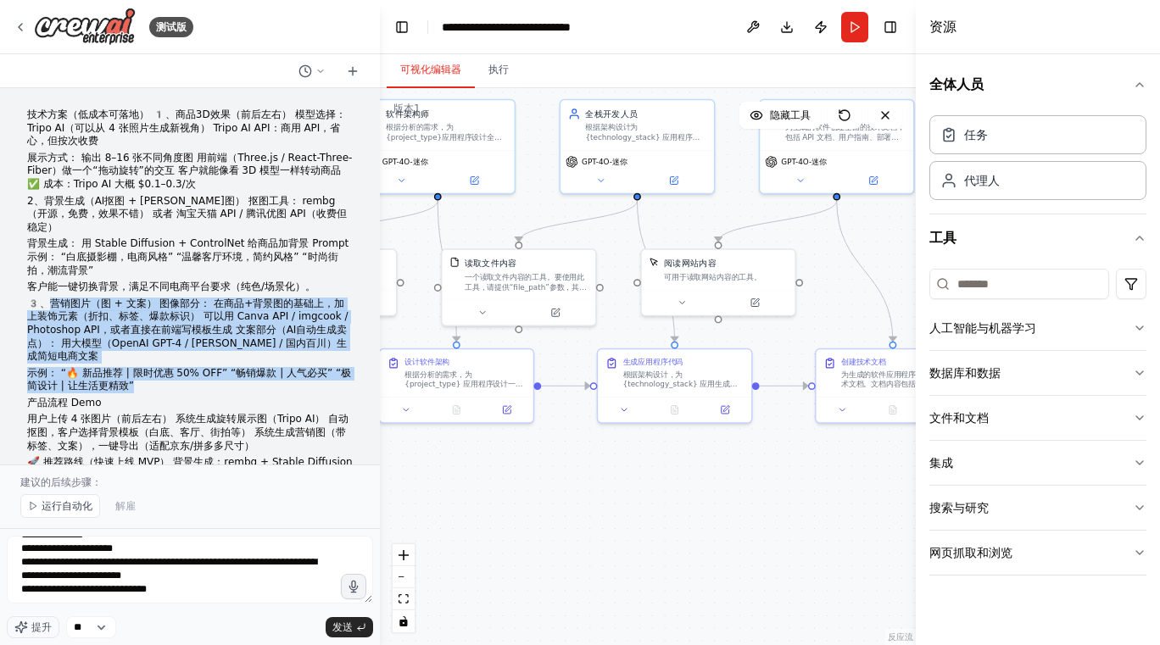
drag, startPoint x: 50, startPoint y: 287, endPoint x: 142, endPoint y: 367, distance: 122.0
click at [142, 367] on div "技术方案（低成本可落地） 1️、商品3D效果（前后左右） 模型选择： Tripo AI（可以从 4 张照片生成新视角） Tripo AI API：商用 API…" at bounding box center [190, 296] width 326 height 374
copy div "营销图片（图 + 文案） 图像部分： 在商品+背景图的基础上，加上装饰元素（折扣、标签、爆款标识） 可以用 Canva API / imgcook / Pho…"
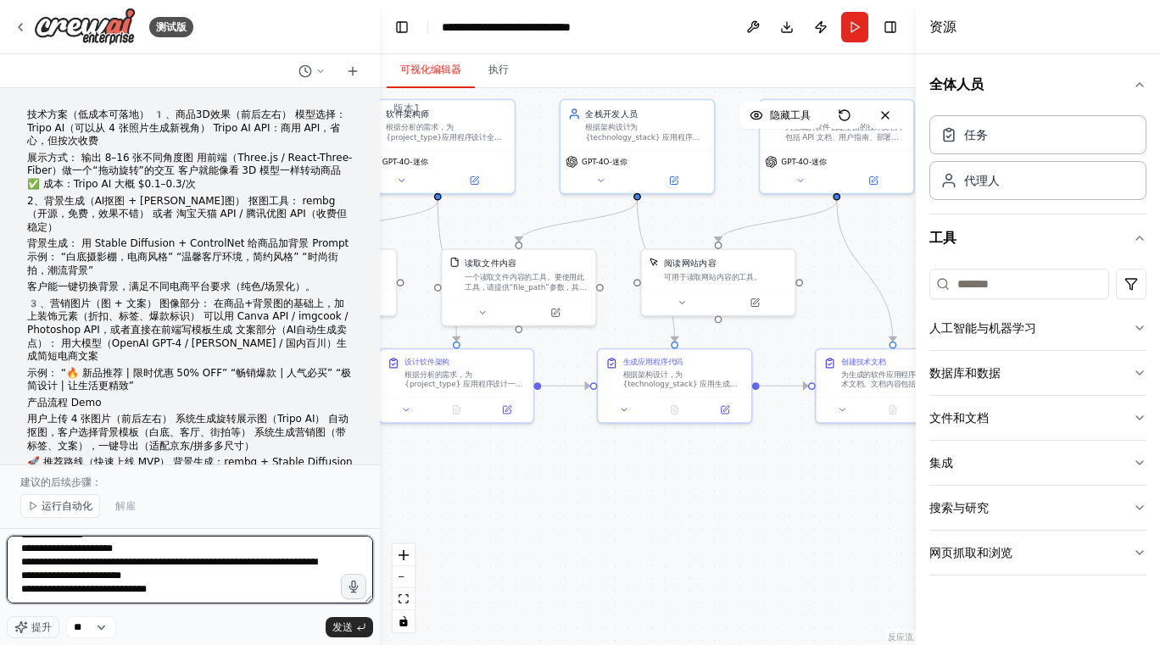
click at [310, 595] on textarea "**********" at bounding box center [190, 570] width 366 height 68
paste textarea "**********"
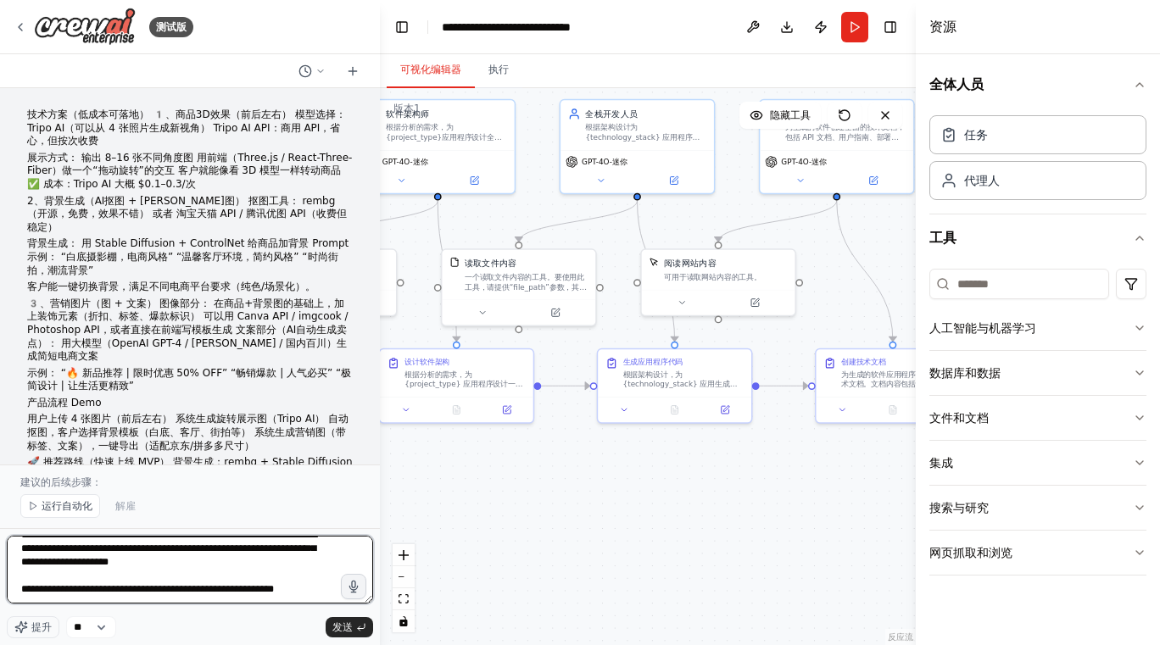
scroll to position [198, 0]
type textarea "**********"
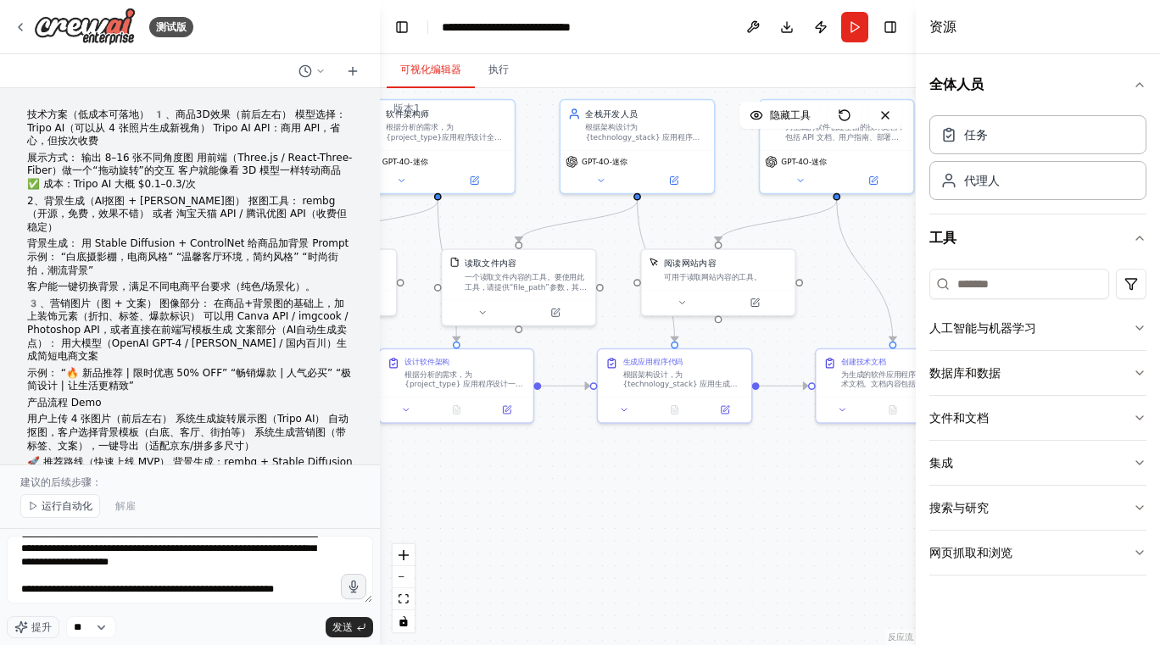
click at [30, 413] on p "用户上传 4 张图片（前后左右） 系统生成旋转展示图（Tripo AI） 自动抠图，客户选择背景模板（白底、客厅、街拍等） 系统生成营销图（带标签、文案），一…" at bounding box center [190, 433] width 326 height 40
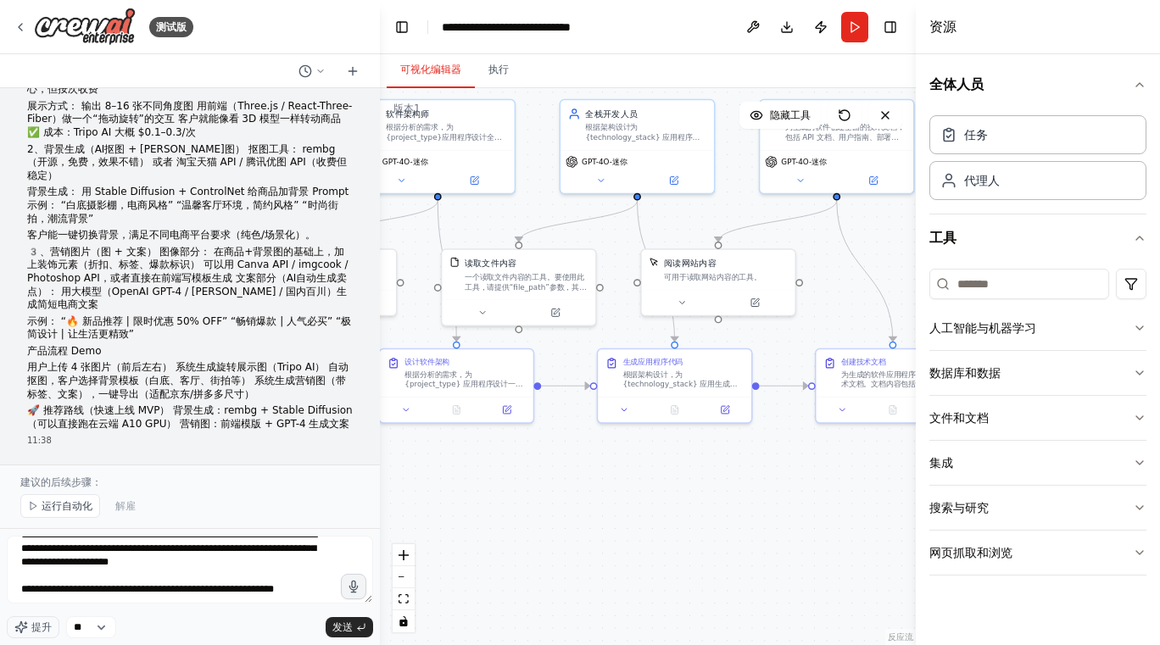
scroll to position [53, 0]
click at [346, 634] on button "发送" at bounding box center [349, 627] width 47 height 20
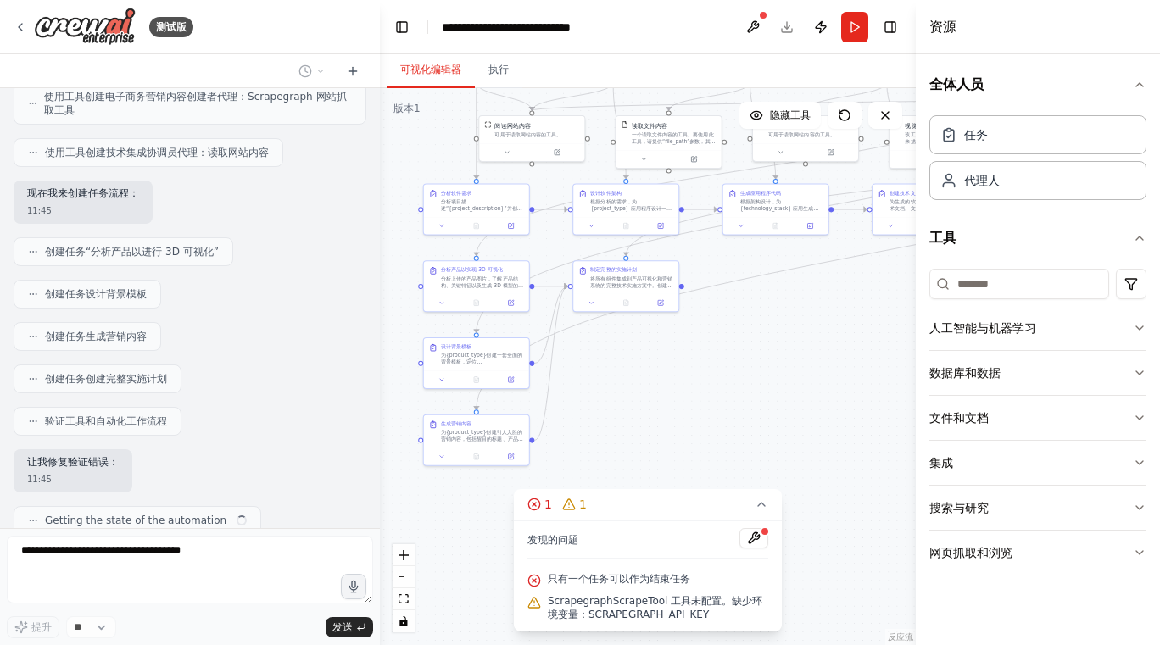
scroll to position [3152, 0]
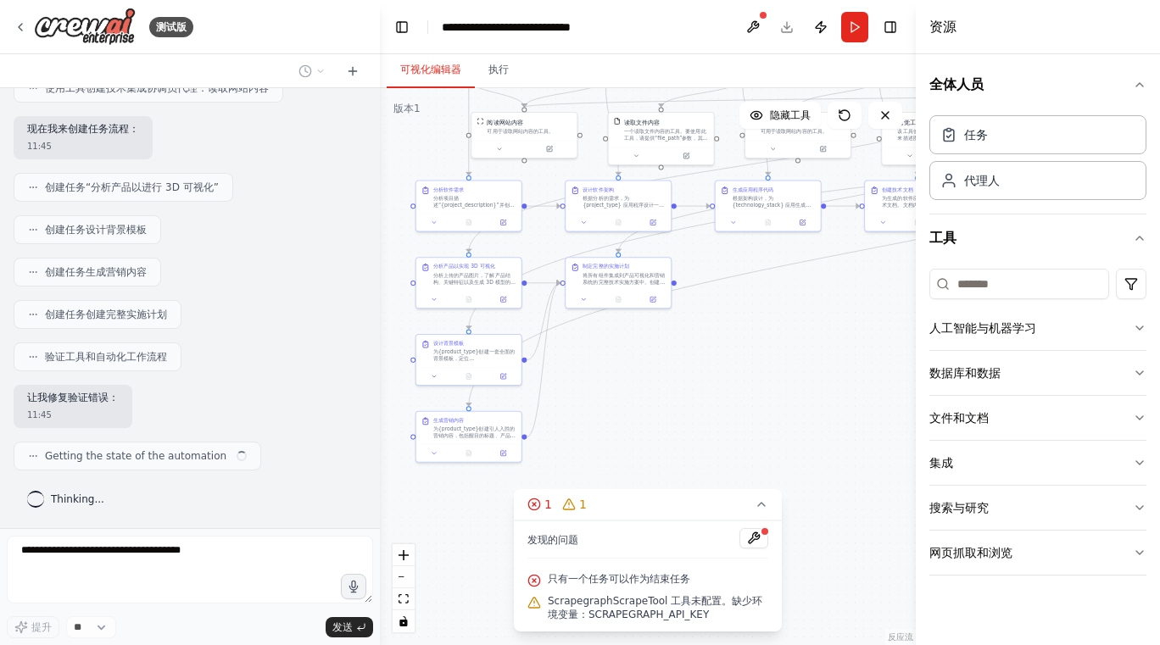
drag, startPoint x: 631, startPoint y: 454, endPoint x: 751, endPoint y: 252, distance: 235.0
click at [751, 252] on div ".deletable-edge-delete-btn { width: 20px; height: 20px; border: 0px solid #ffff…" at bounding box center [648, 366] width 536 height 557
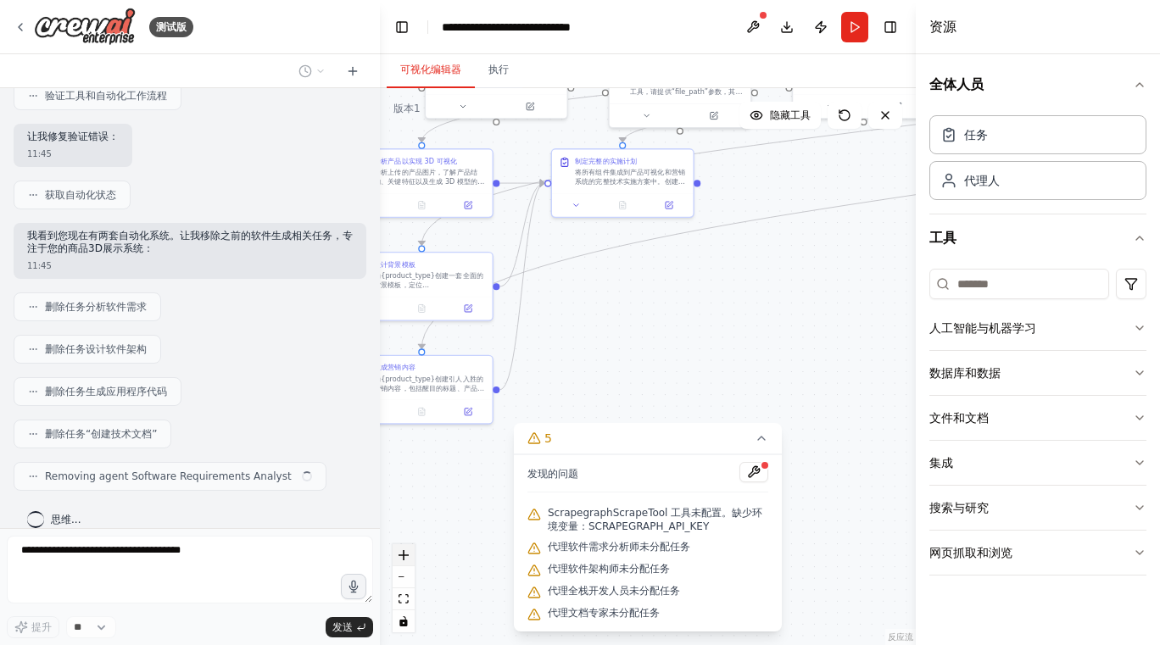
scroll to position [3433, 0]
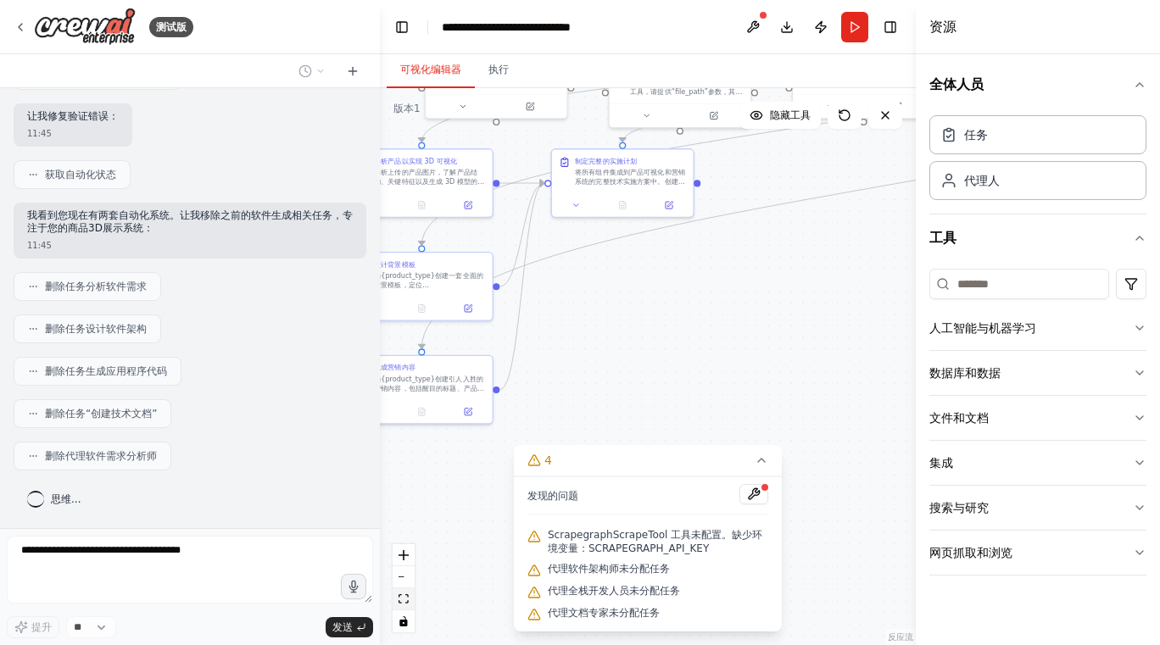
click at [404, 600] on icon "适合视图" at bounding box center [404, 598] width 10 height 9
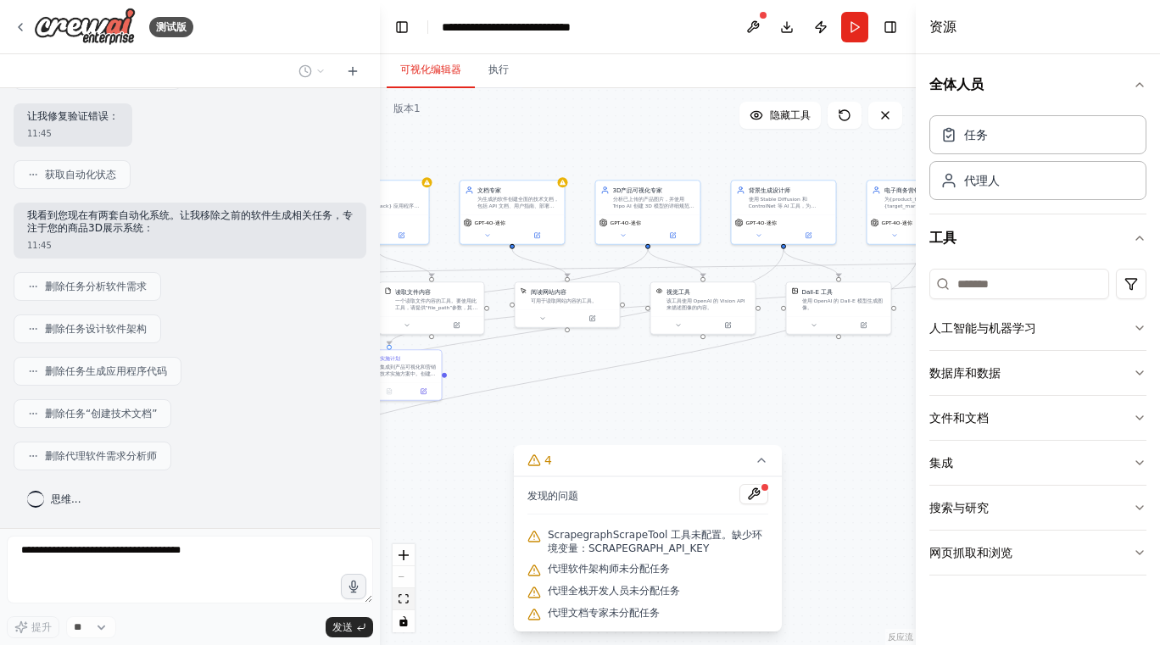
scroll to position [3476, 0]
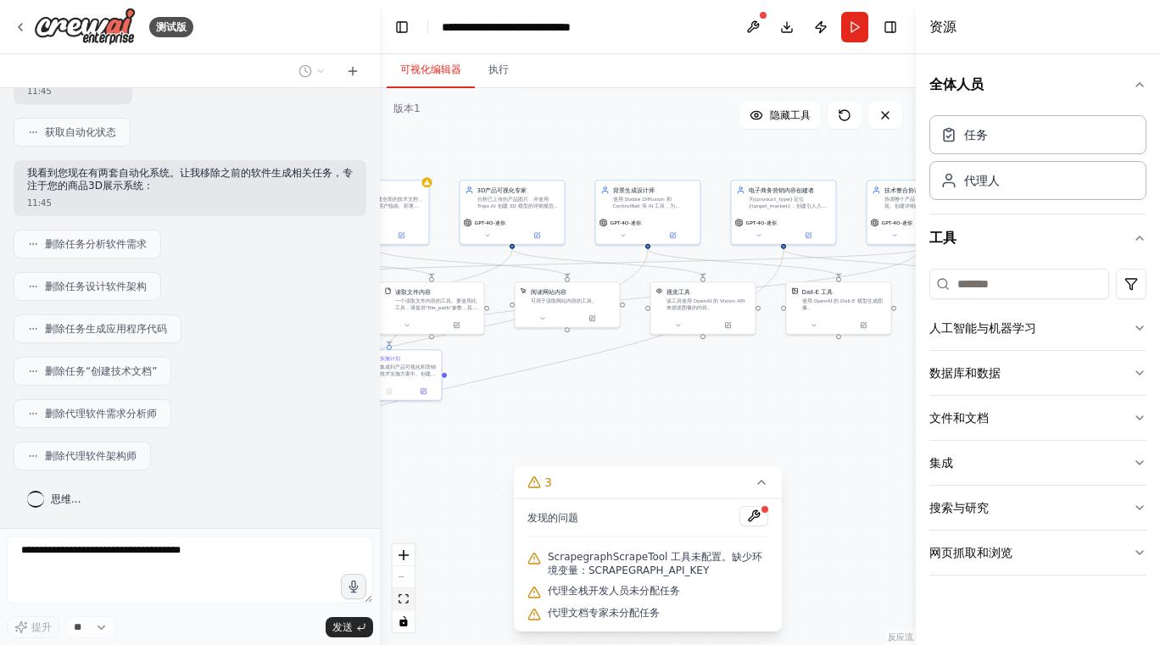
click at [404, 600] on icon "适合视图" at bounding box center [404, 598] width 10 height 9
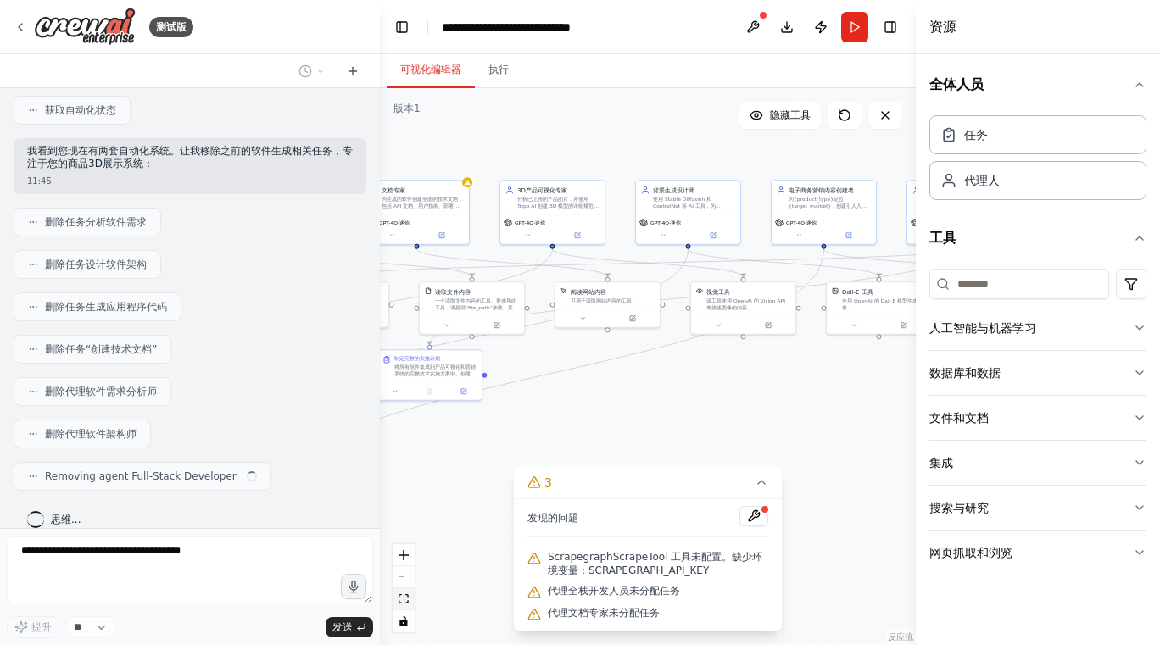
click at [404, 600] on icon "适合视图" at bounding box center [404, 598] width 10 height 9
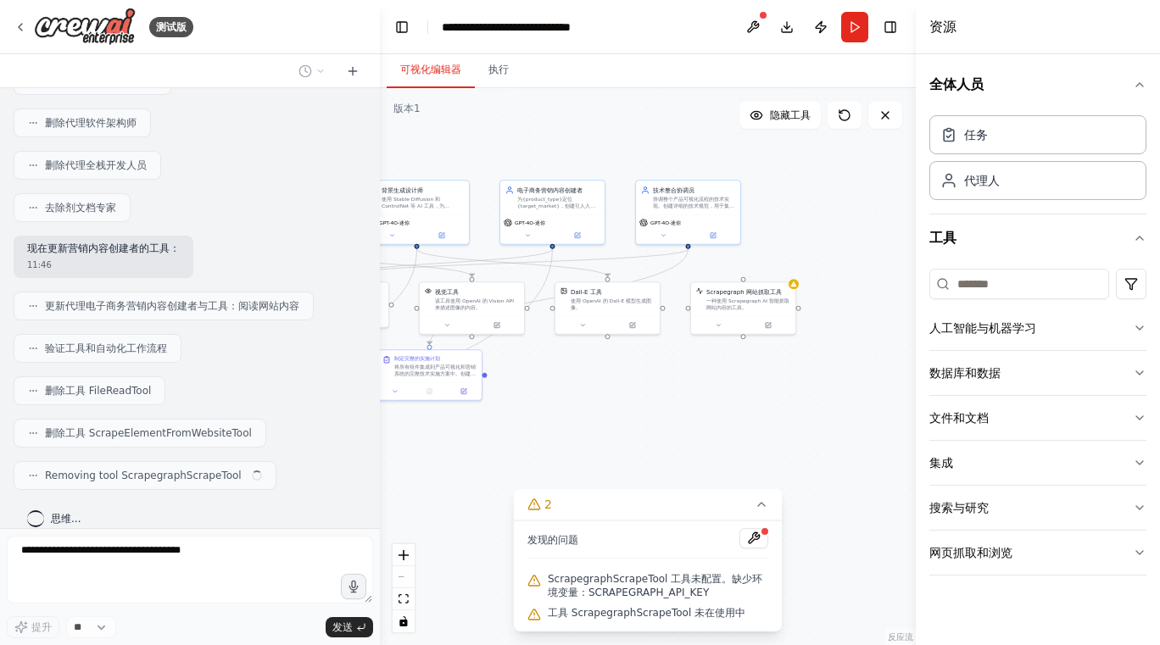
scroll to position [3829, 0]
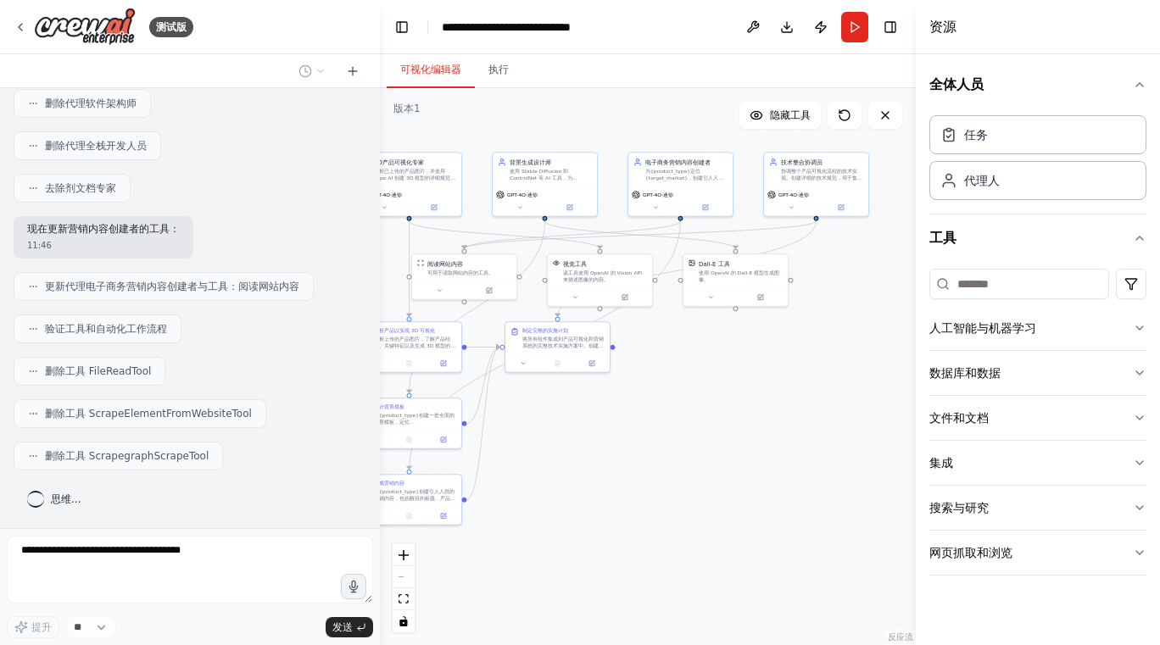
drag, startPoint x: 722, startPoint y: 408, endPoint x: 860, endPoint y: 378, distance: 140.5
click at [860, 378] on div ".deletable-edge-delete-btn { width: 20px; height: 20px; border: 0px solid #ffff…" at bounding box center [648, 366] width 536 height 557
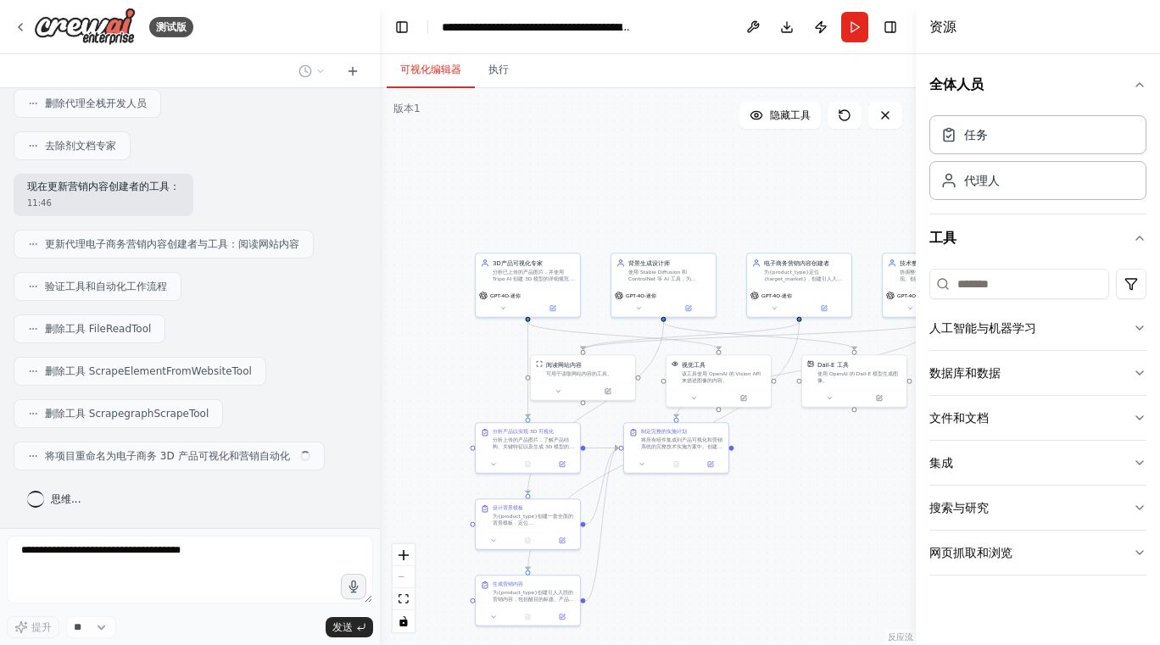
scroll to position [3872, 0]
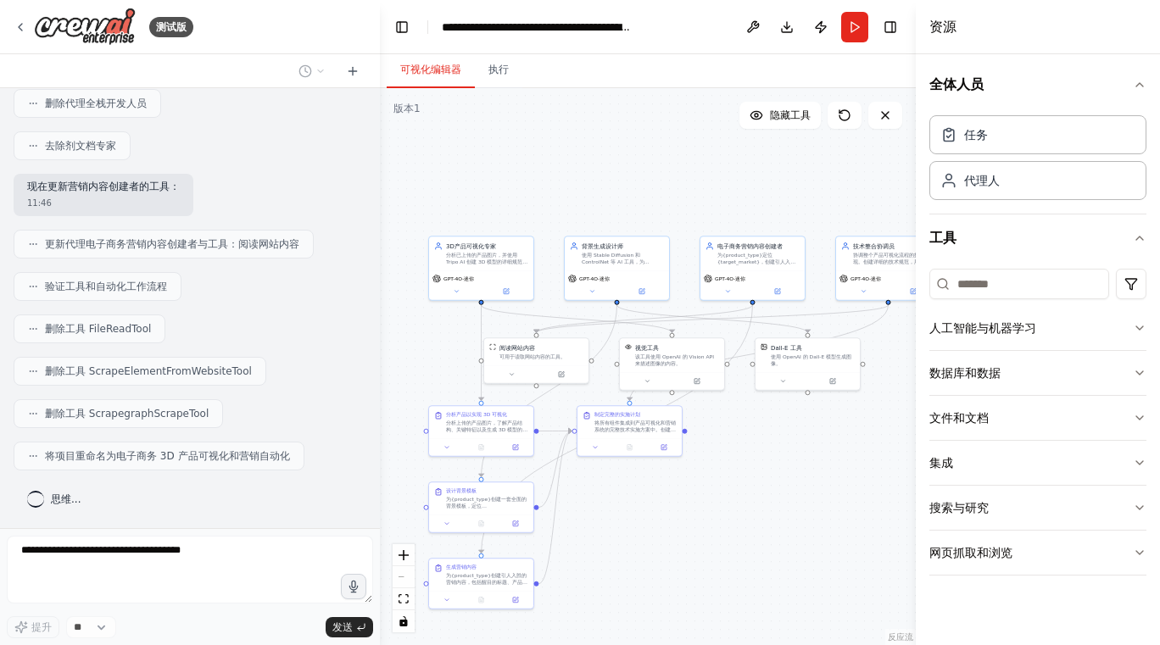
drag, startPoint x: 679, startPoint y: 421, endPoint x: 742, endPoint y: 506, distance: 106.2
click at [742, 506] on div ".deletable-edge-delete-btn { width: 20px; height: 20px; border: 0px solid #ffff…" at bounding box center [648, 366] width 536 height 557
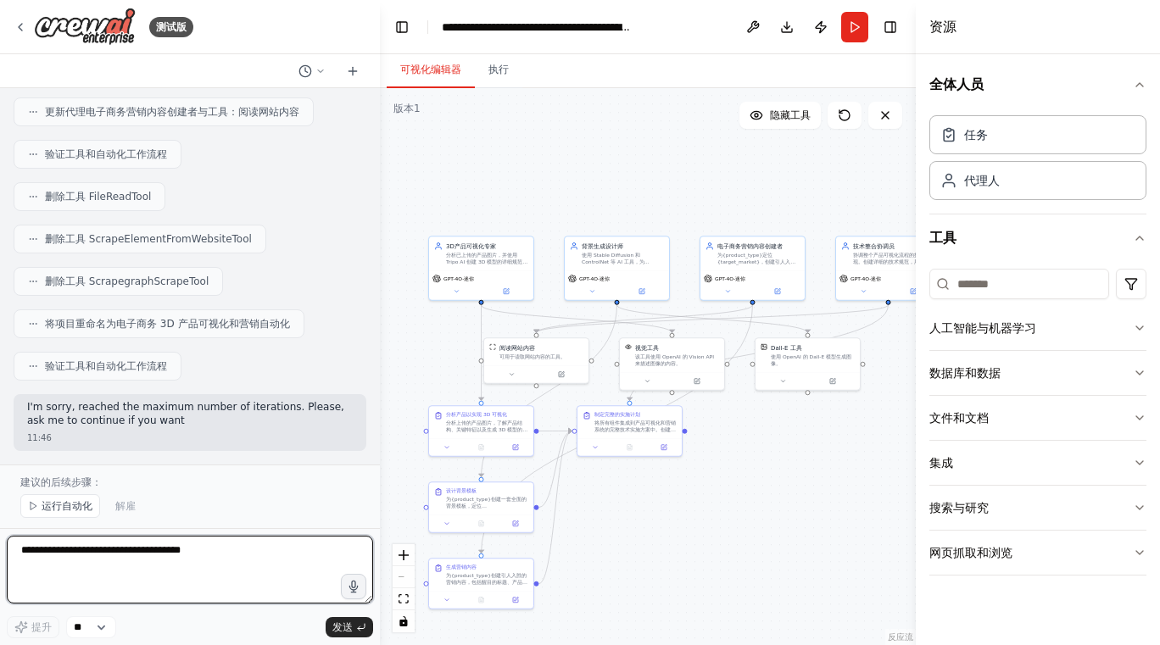
scroll to position [3990, 0]
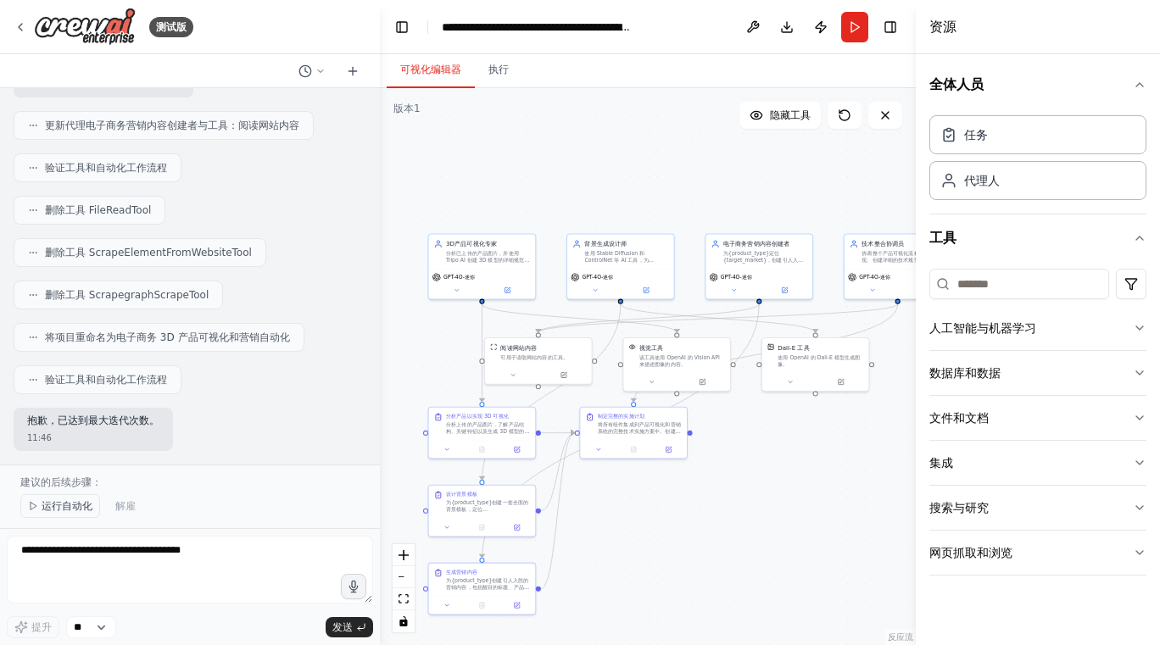
click at [73, 509] on font "运行自动化" at bounding box center [67, 506] width 51 height 12
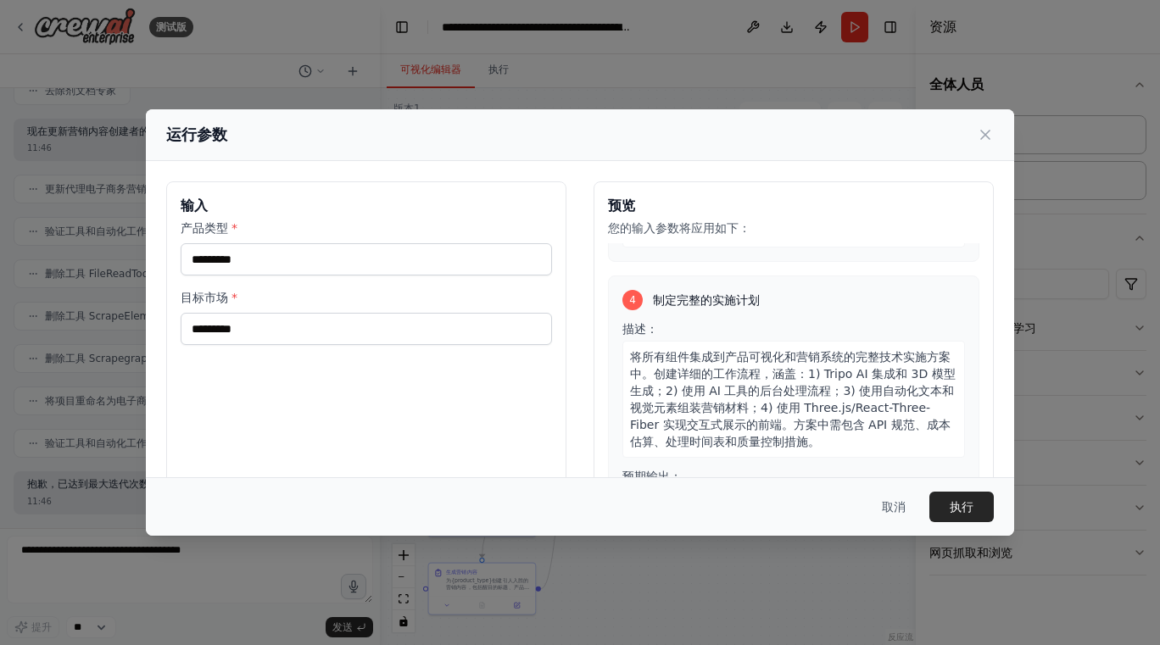
scroll to position [126, 0]
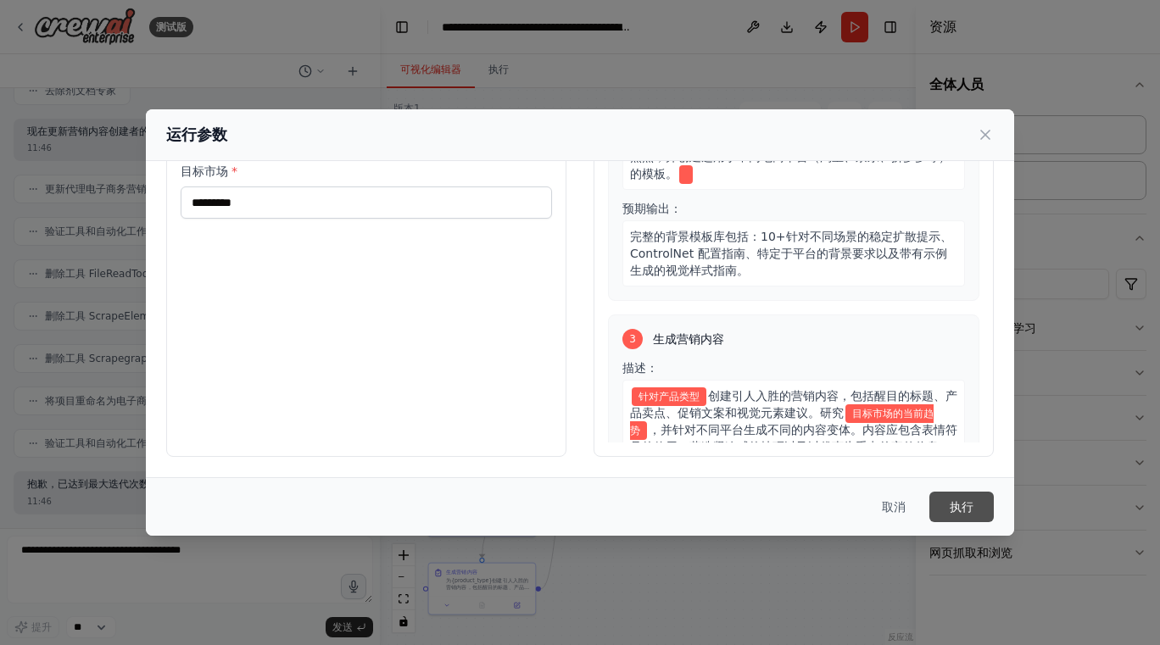
click at [970, 511] on font "执行" at bounding box center [962, 507] width 24 height 14
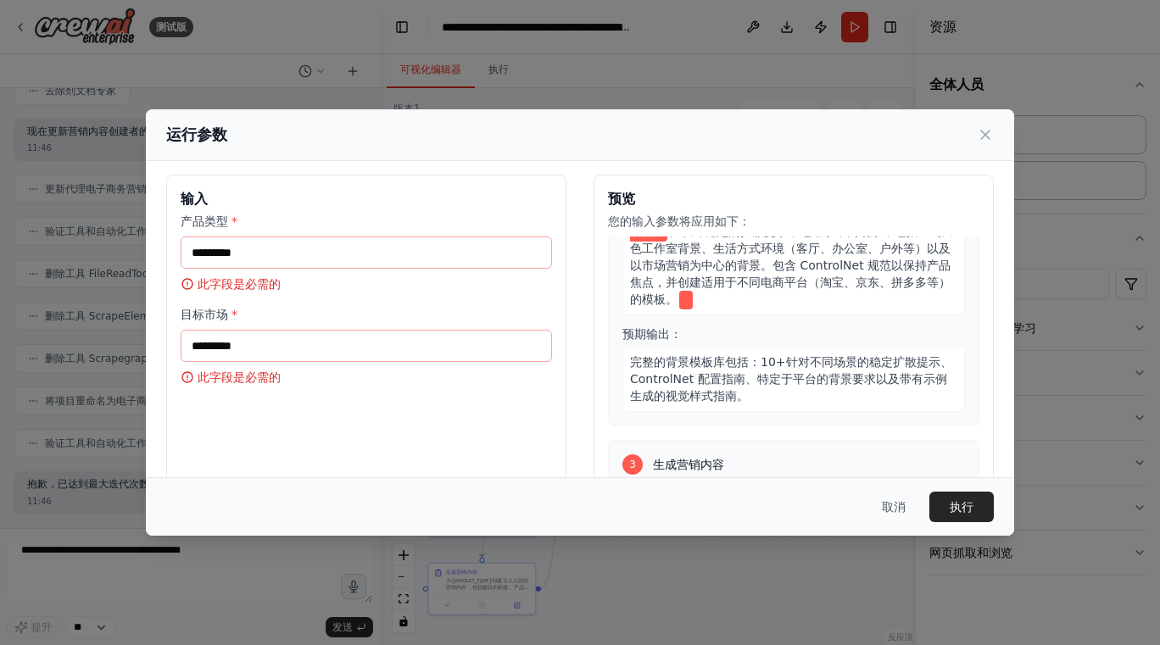
scroll to position [0, 0]
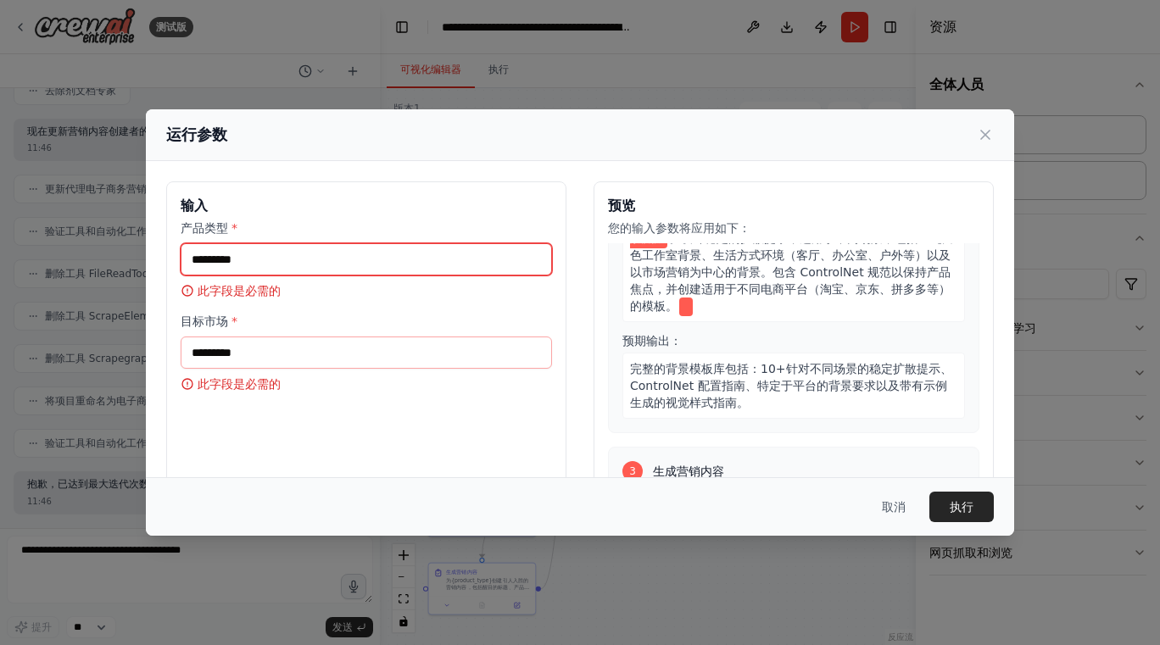
click at [311, 262] on input "产品类型 *" at bounding box center [366, 259] width 371 height 32
click at [188, 284] on icon at bounding box center [188, 291] width 14 height 14
click at [318, 215] on h3 "输入" at bounding box center [366, 206] width 371 height 20
click at [986, 140] on icon at bounding box center [985, 134] width 17 height 17
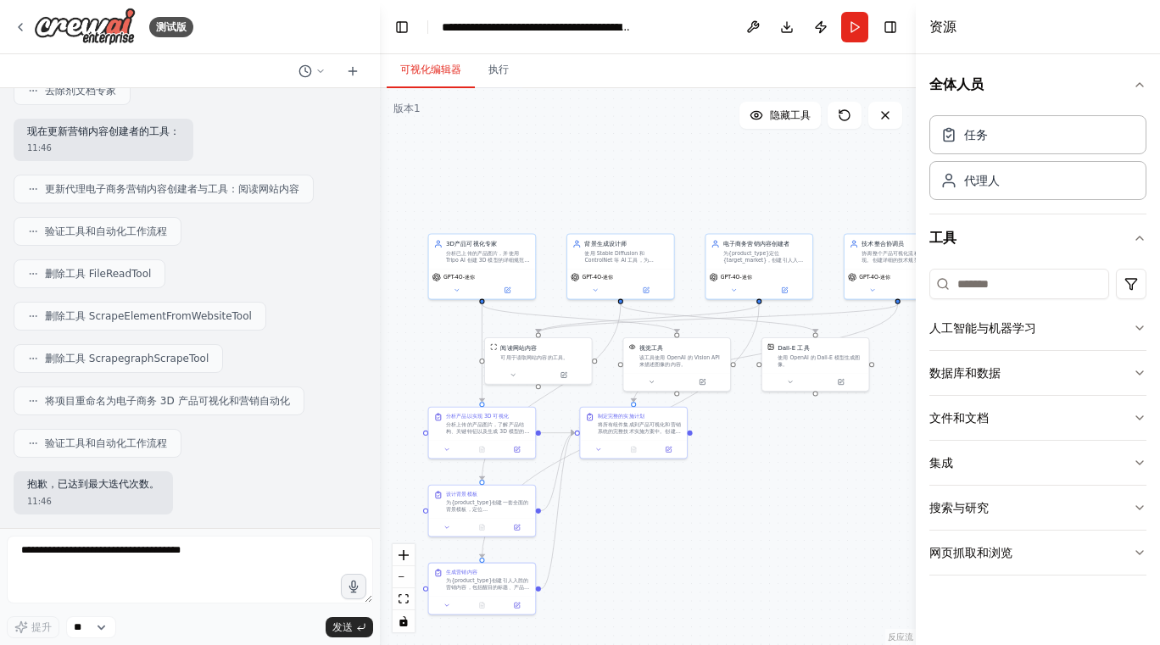
click at [74, 495] on div "抱歉，已达到最大迭代次数。 11:46" at bounding box center [93, 492] width 159 height 43
click at [222, 553] on textarea at bounding box center [190, 570] width 366 height 68
click at [351, 586] on icon "button" at bounding box center [354, 587] width 14 height 14
click at [850, 21] on button "跑步" at bounding box center [854, 27] width 27 height 31
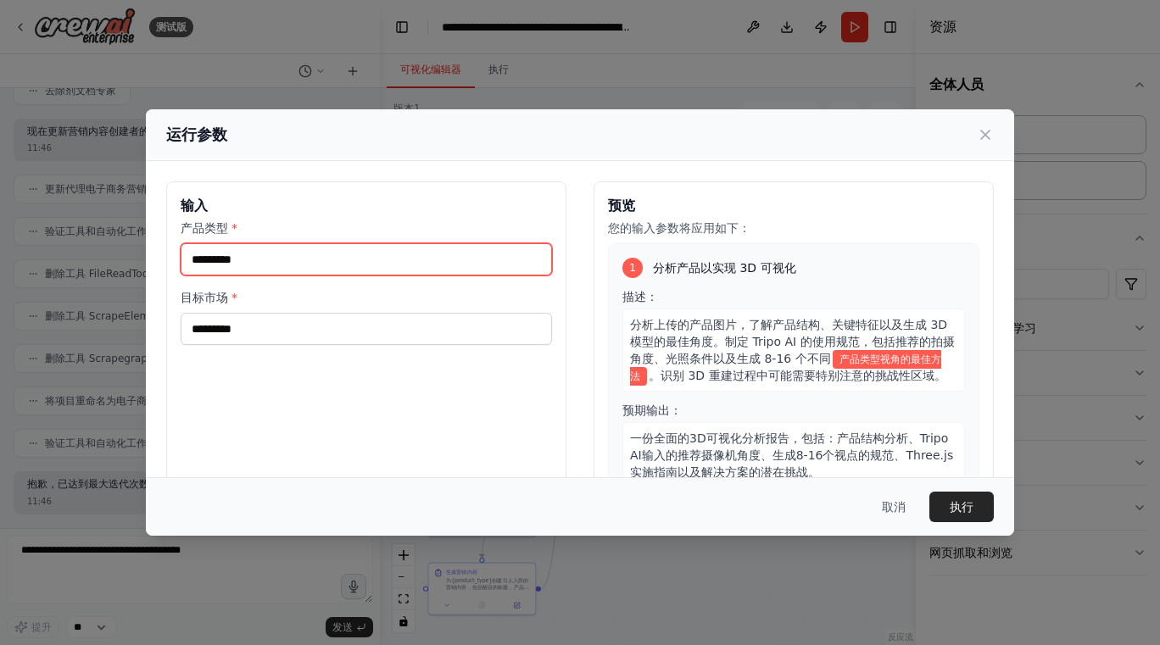
click at [270, 269] on input "产品类型 *" at bounding box center [366, 259] width 371 height 32
type input "**"
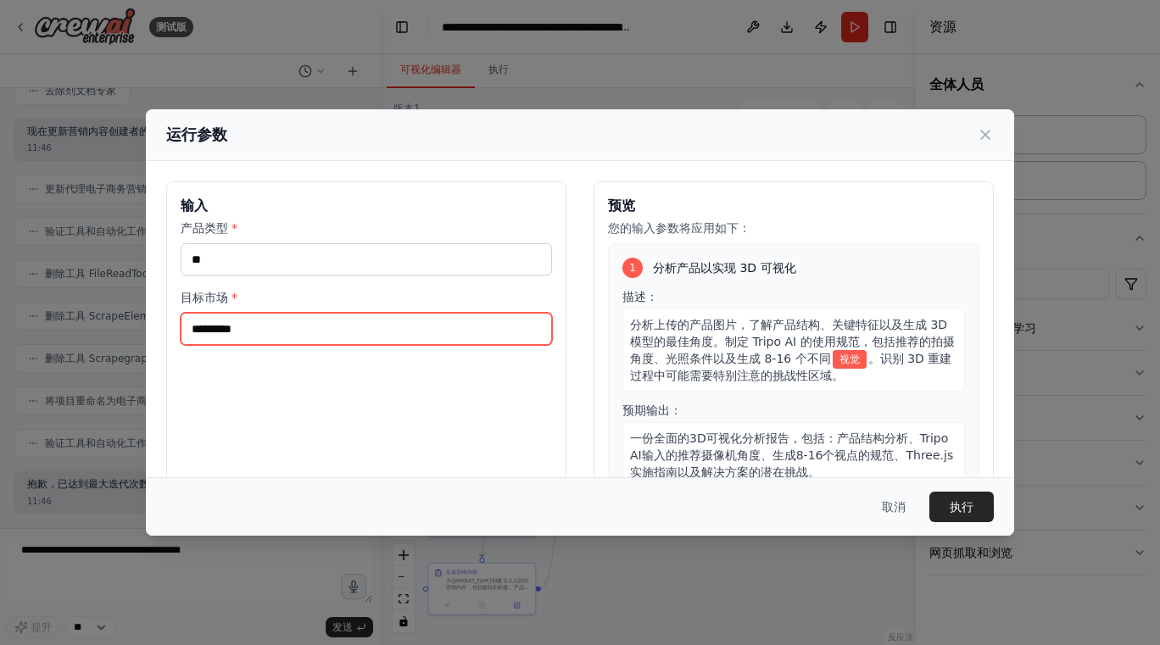
click at [237, 331] on input "目标市场 *" at bounding box center [366, 329] width 371 height 32
type input "*"
type input "**"
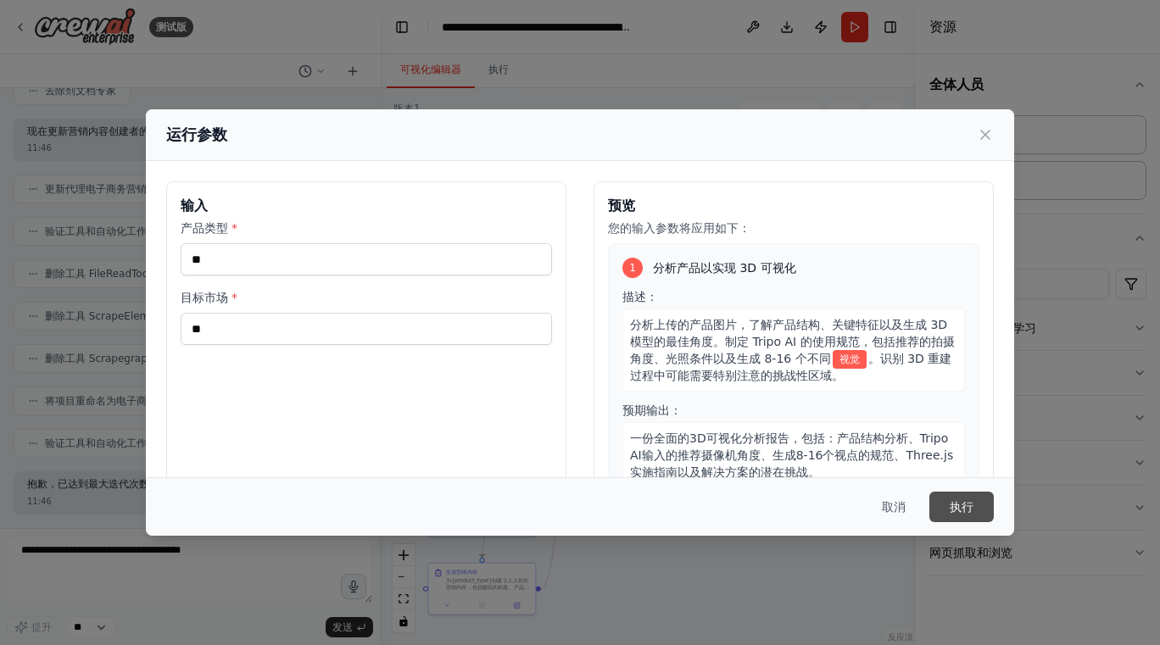
click at [957, 509] on font "执行" at bounding box center [962, 507] width 24 height 14
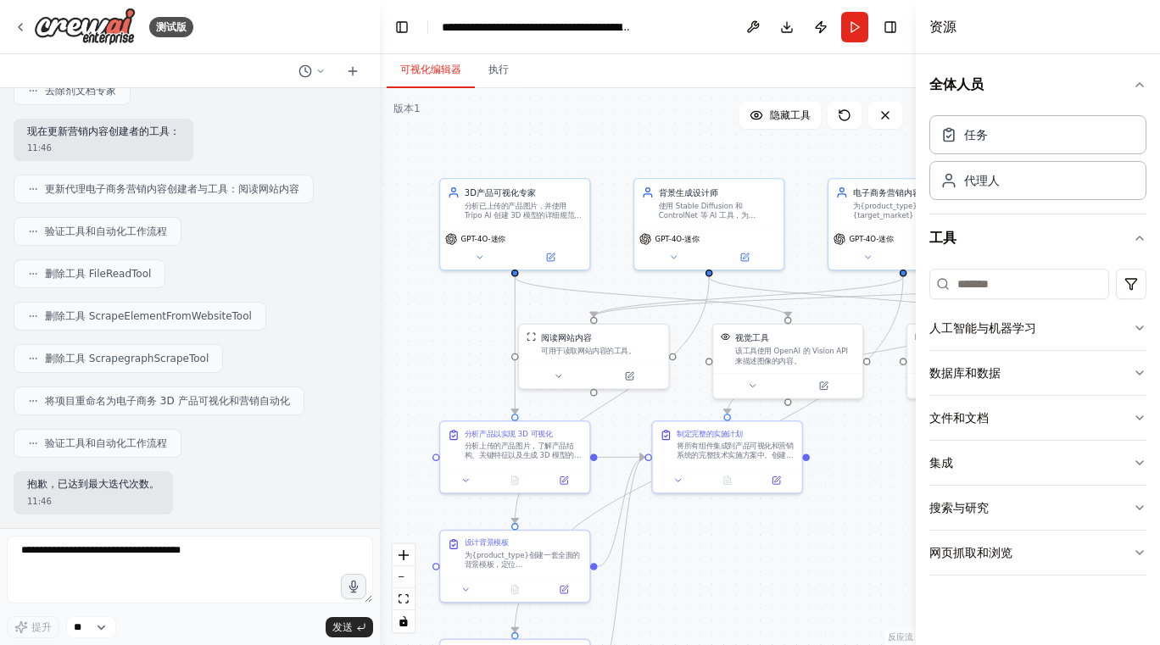
drag, startPoint x: 477, startPoint y: 153, endPoint x: 609, endPoint y: 186, distance: 136.4
click at [609, 186] on div ".deletable-edge-delete-btn { width: 20px; height: 20px; border: 0px solid #ffff…" at bounding box center [648, 366] width 536 height 557
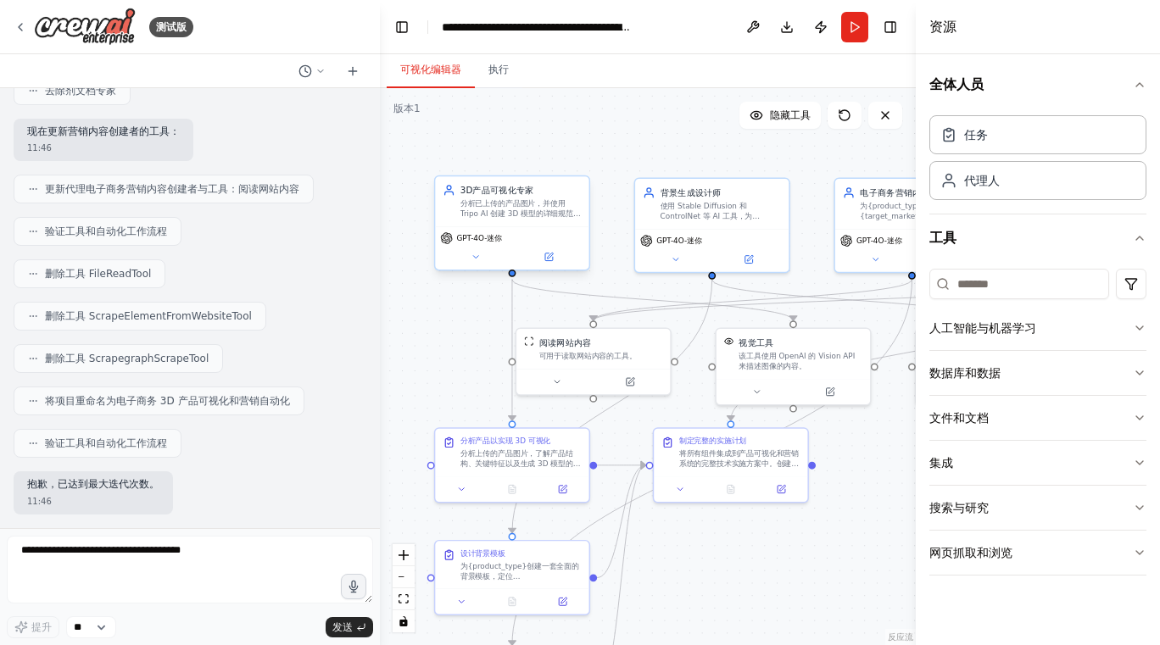
click at [478, 267] on div "GPT-4O-迷你" at bounding box center [511, 247] width 153 height 43
click at [498, 211] on font "分析已上传的产品图片，并使用 Tripo AI 创建 3D 模型的详细规范。规划 {product_type} 产品的最佳拍摄角度，以展示所有重要功能，并生成…" at bounding box center [520, 228] width 120 height 59
click at [473, 264] on button at bounding box center [475, 256] width 70 height 15
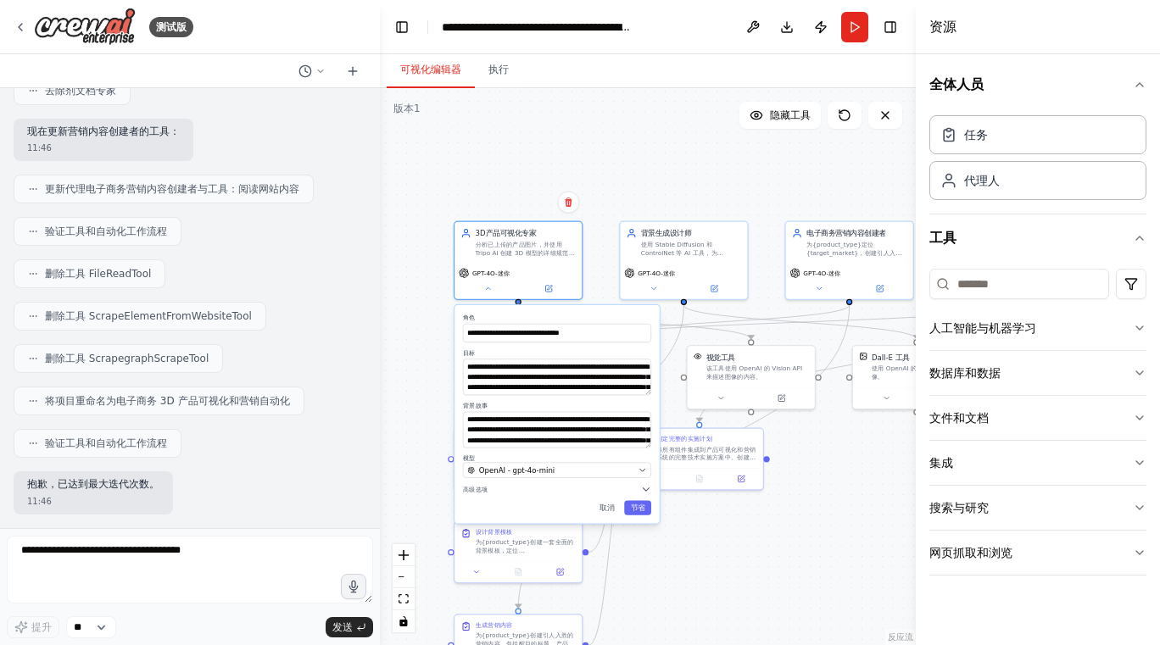
click at [669, 187] on div ".deletable-edge-delete-btn { width: 20px; height: 20px; border: 0px solid #ffff…" at bounding box center [648, 366] width 536 height 557
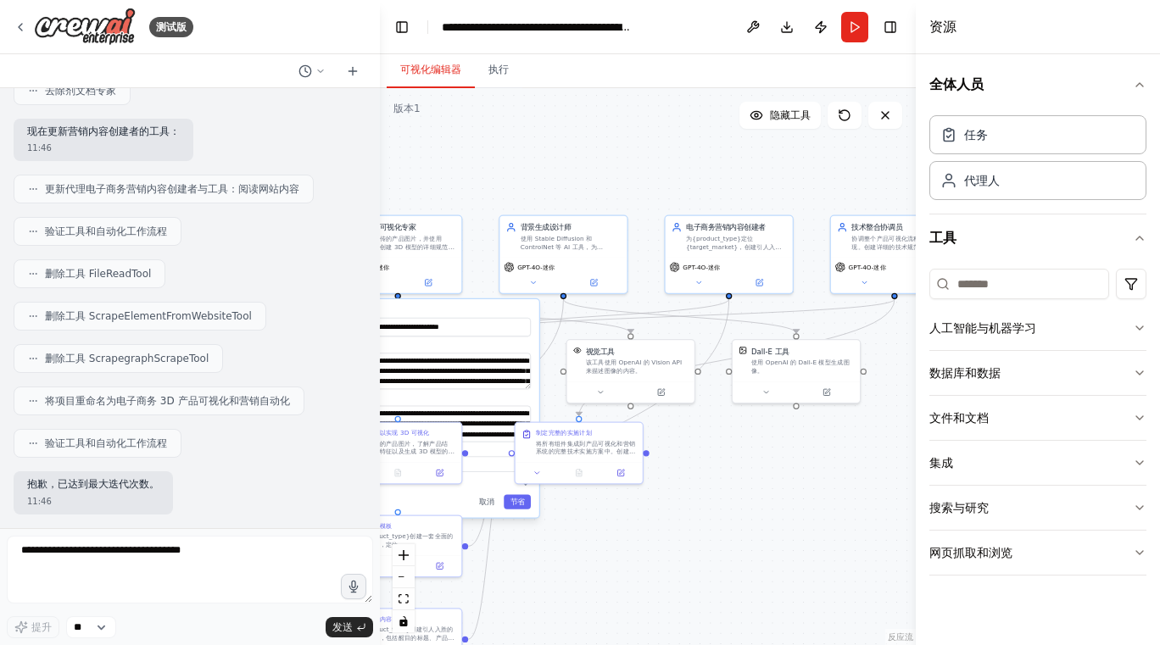
drag, startPoint x: 700, startPoint y: 183, endPoint x: 583, endPoint y: 171, distance: 116.8
click at [583, 171] on div ".deletable-edge-delete-btn { width: 20px; height: 20px; border: 0px solid #ffff…" at bounding box center [648, 366] width 536 height 557
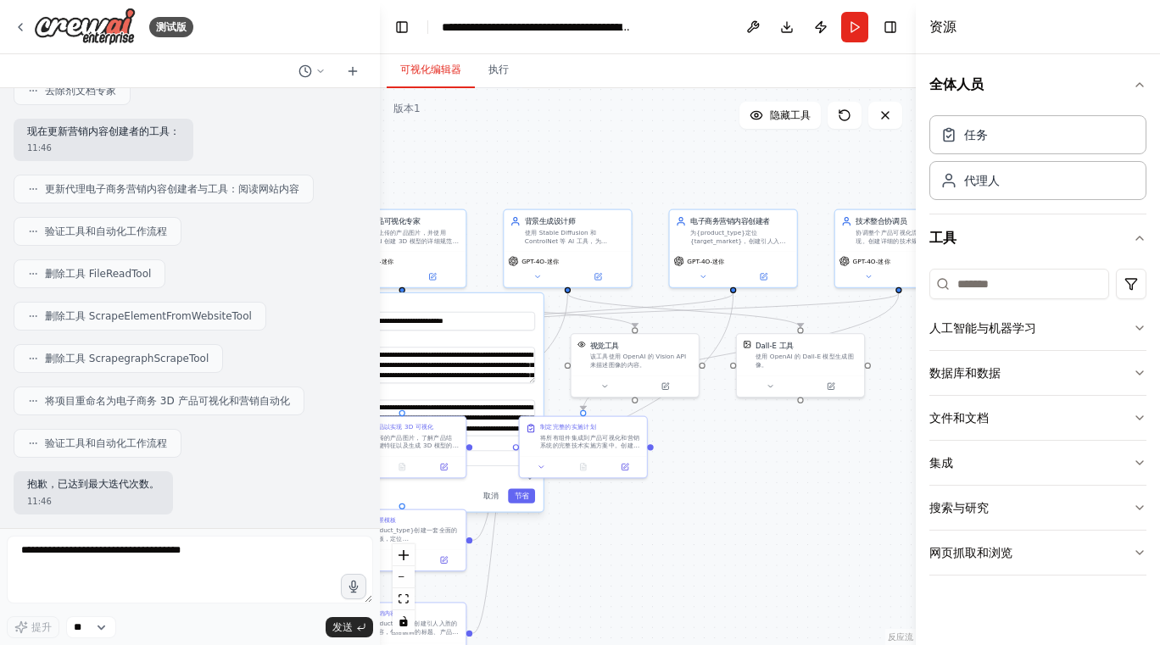
click at [689, 494] on div ".deletable-edge-delete-btn { width: 20px; height: 20px; border: 0px solid #ffff…" at bounding box center [648, 366] width 536 height 557
click at [493, 502] on button "取消" at bounding box center [490, 496] width 27 height 14
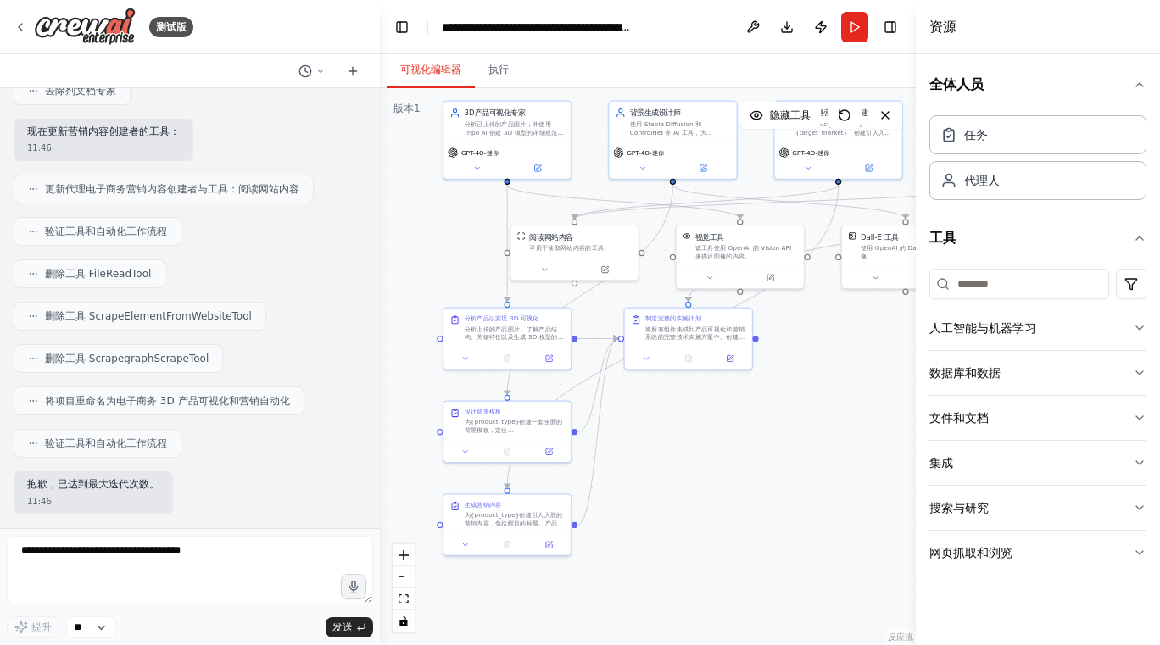
drag, startPoint x: 595, startPoint y: 524, endPoint x: 700, endPoint y: 415, distance: 151.1
click at [700, 415] on div ".deletable-edge-delete-btn { width: 20px; height: 20px; border: 0px solid #ffff…" at bounding box center [648, 366] width 536 height 557
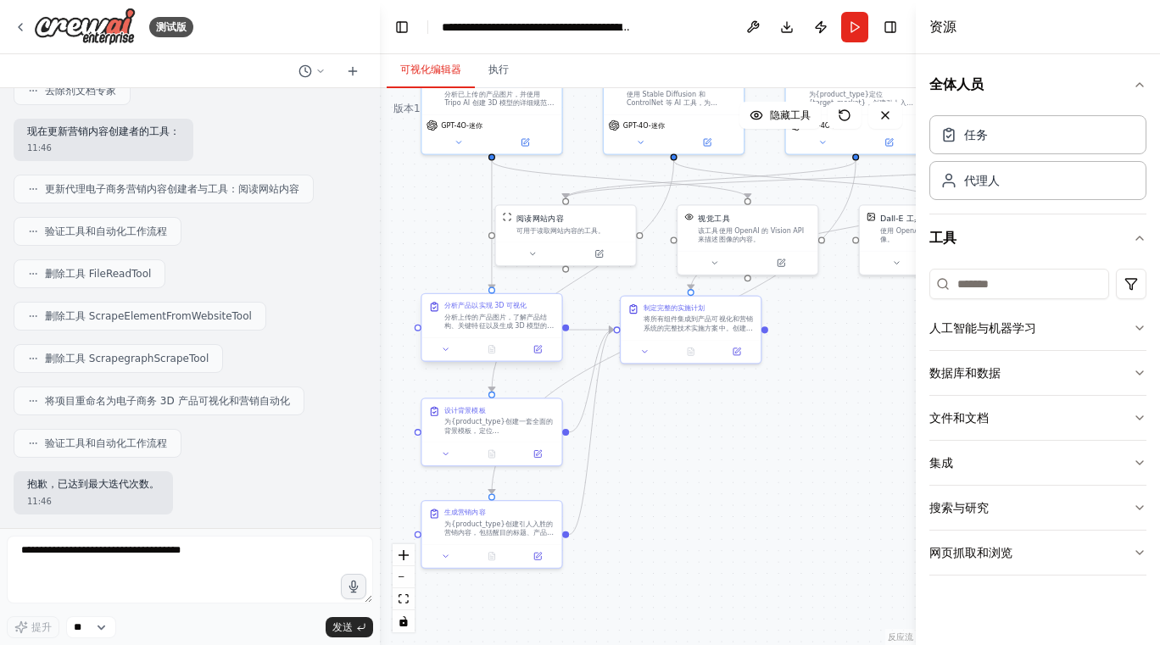
click at [480, 327] on font "分析上传的产品图片，了解产品结构、关键特征以及生成 3D 模型的最佳角度。创建 Tripo AI 的详细使用规范，包括推荐的相机角度、光照条件以及生成 8-1…" at bounding box center [498, 349] width 109 height 72
click at [482, 327] on font "分析上传的产品图片，了解产品结构、关键特征以及生成 3D 模型的最佳角度。创建 Tripo AI 的详细使用规范，包括推荐的相机角度、光照条件以及生成 8-1…" at bounding box center [498, 349] width 109 height 72
click at [444, 354] on button at bounding box center [446, 350] width 39 height 14
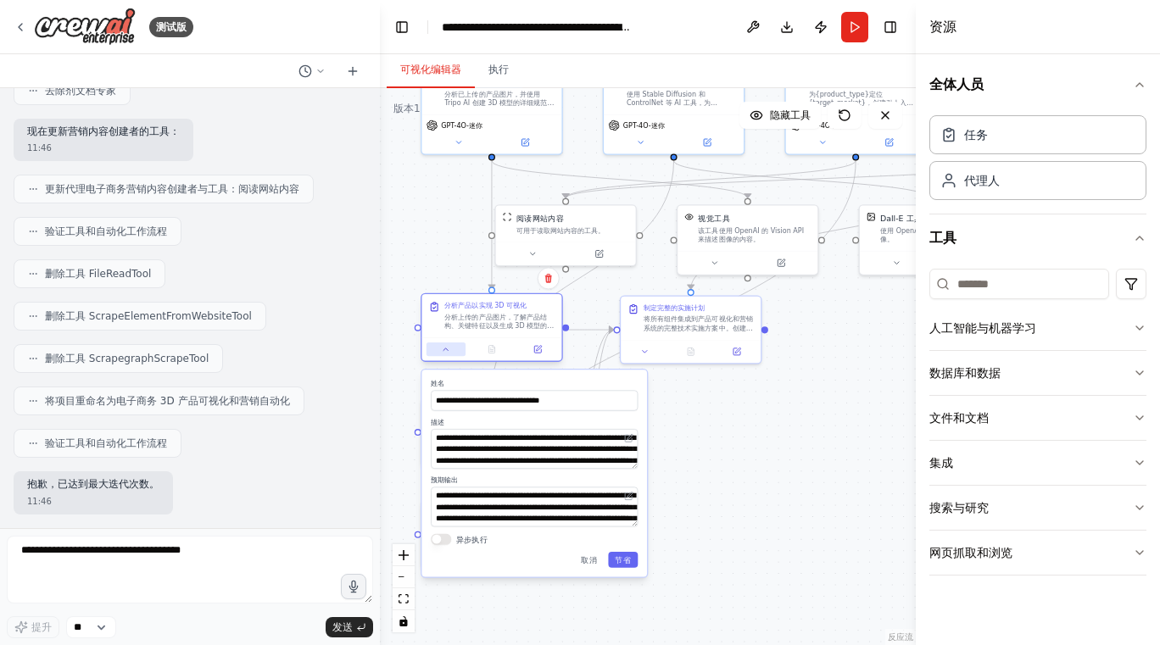
click at [444, 354] on button at bounding box center [446, 350] width 39 height 14
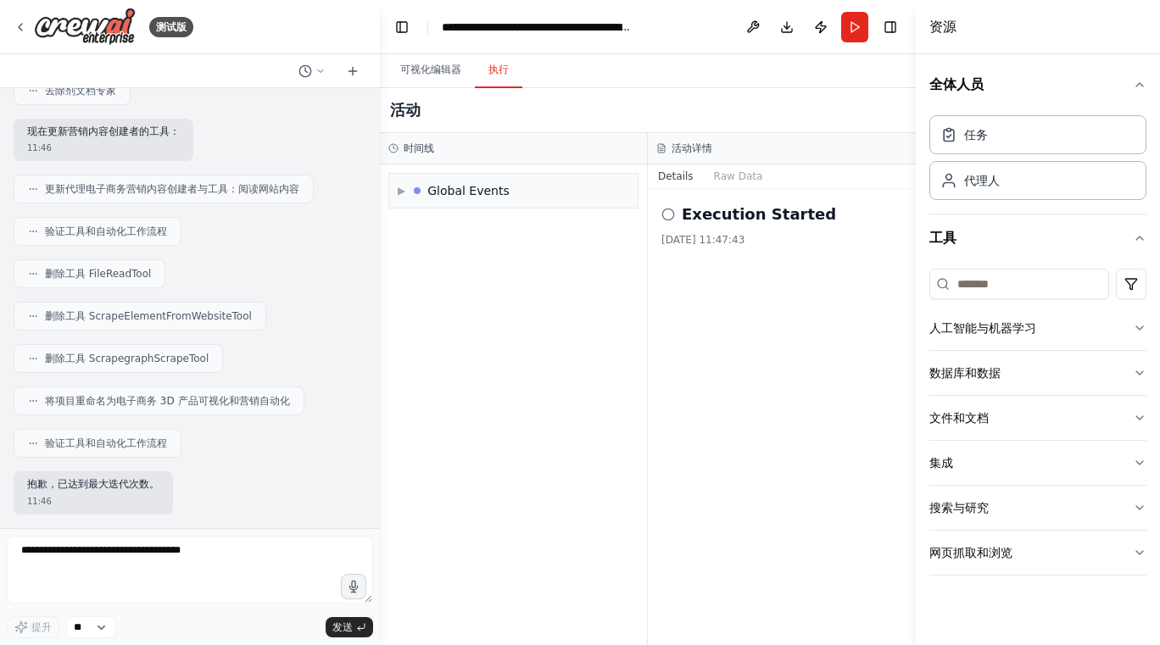
click at [503, 74] on font "执行" at bounding box center [498, 70] width 20 height 12
click at [399, 188] on font "▶" at bounding box center [402, 191] width 8 height 12
click at [409, 223] on circle at bounding box center [407, 227] width 8 height 8
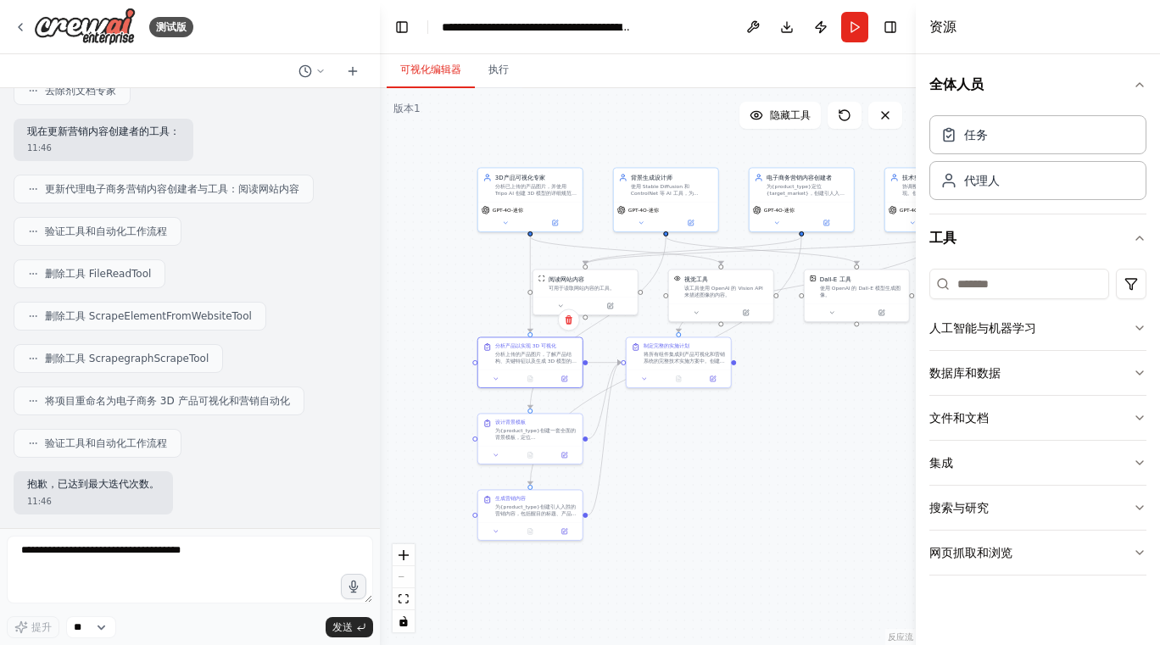
click at [428, 66] on font "可视化编辑器" at bounding box center [430, 70] width 61 height 12
click at [851, 25] on button "跑步" at bounding box center [854, 27] width 27 height 31
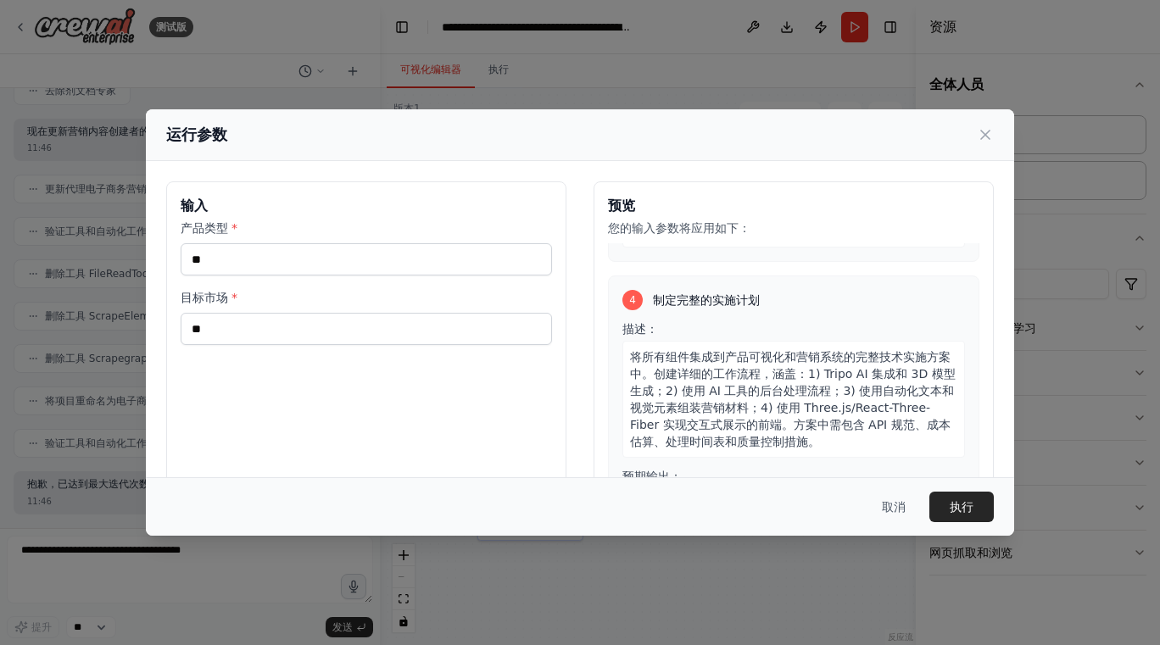
scroll to position [126, 0]
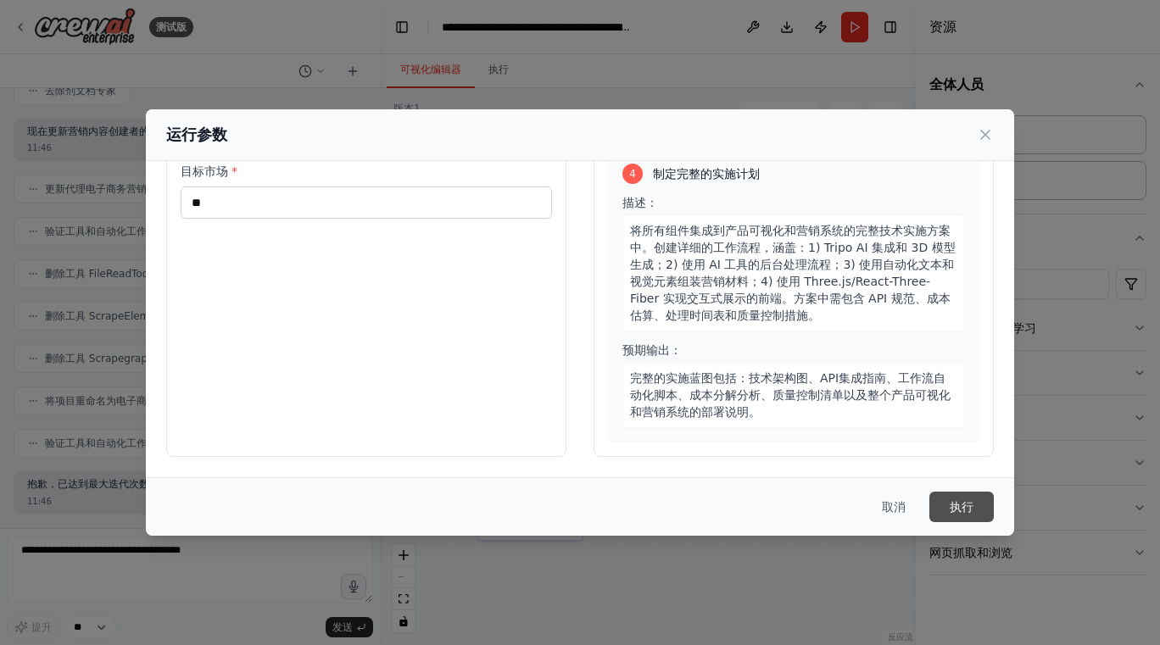
click at [961, 501] on font "执行" at bounding box center [962, 507] width 24 height 14
